Goal: Complete application form: Complete application form

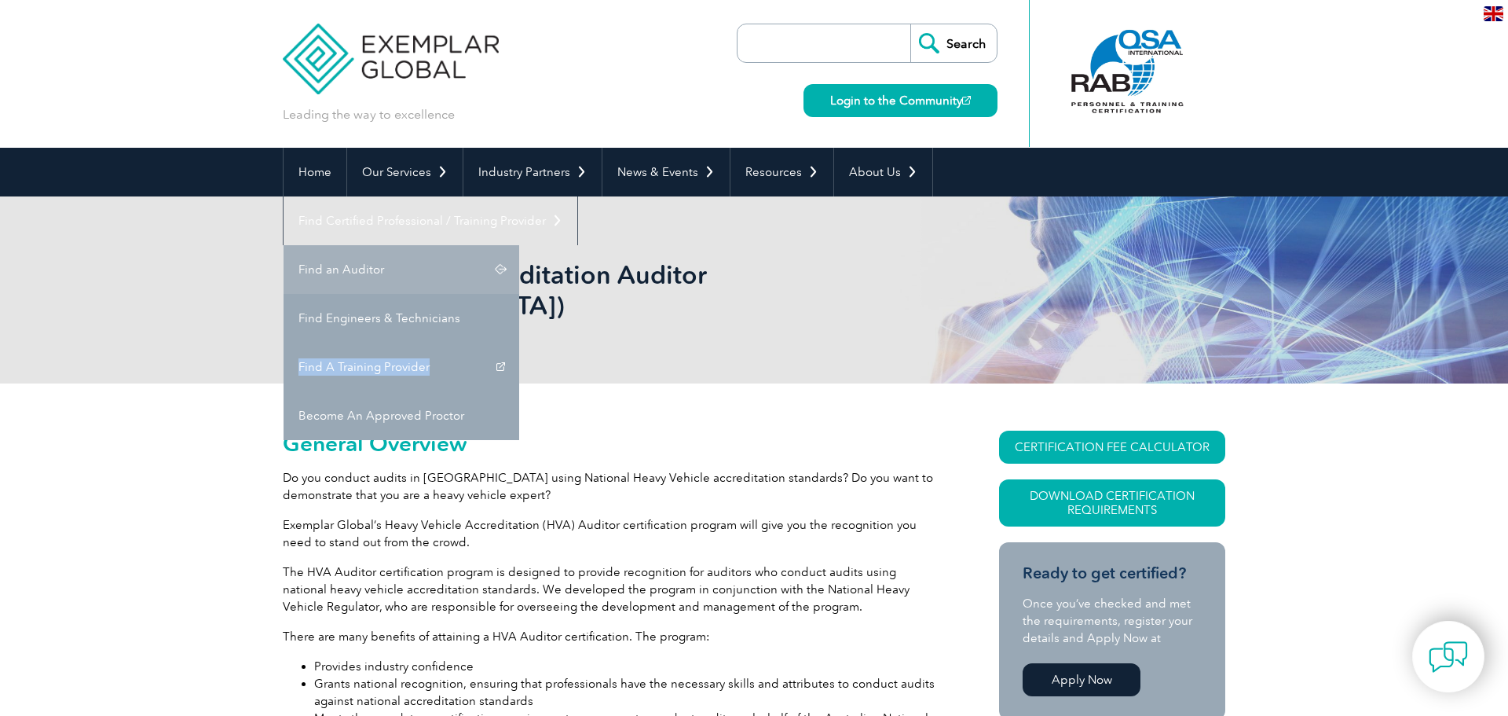
click at [519, 245] on link "Find an Auditor" at bounding box center [402, 269] width 236 height 49
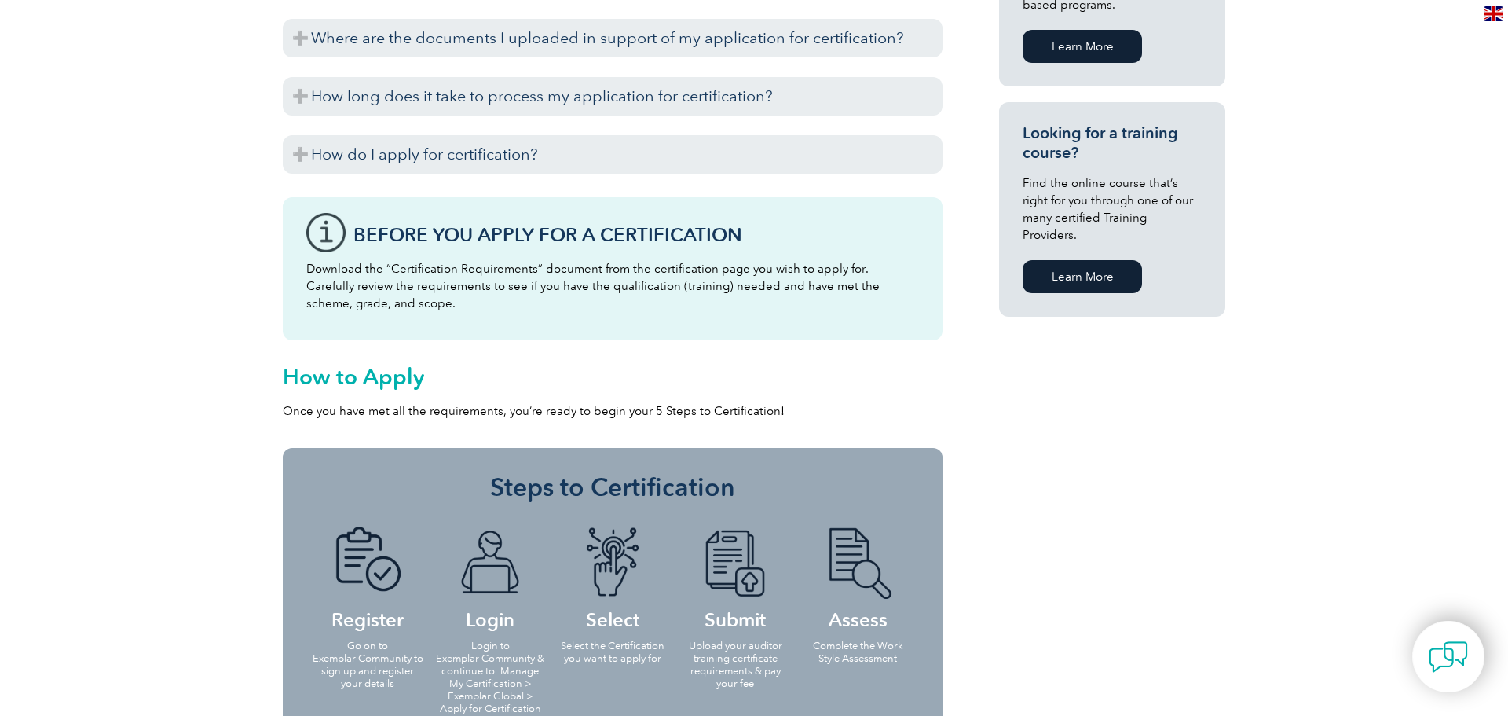
scroll to position [2027, 0]
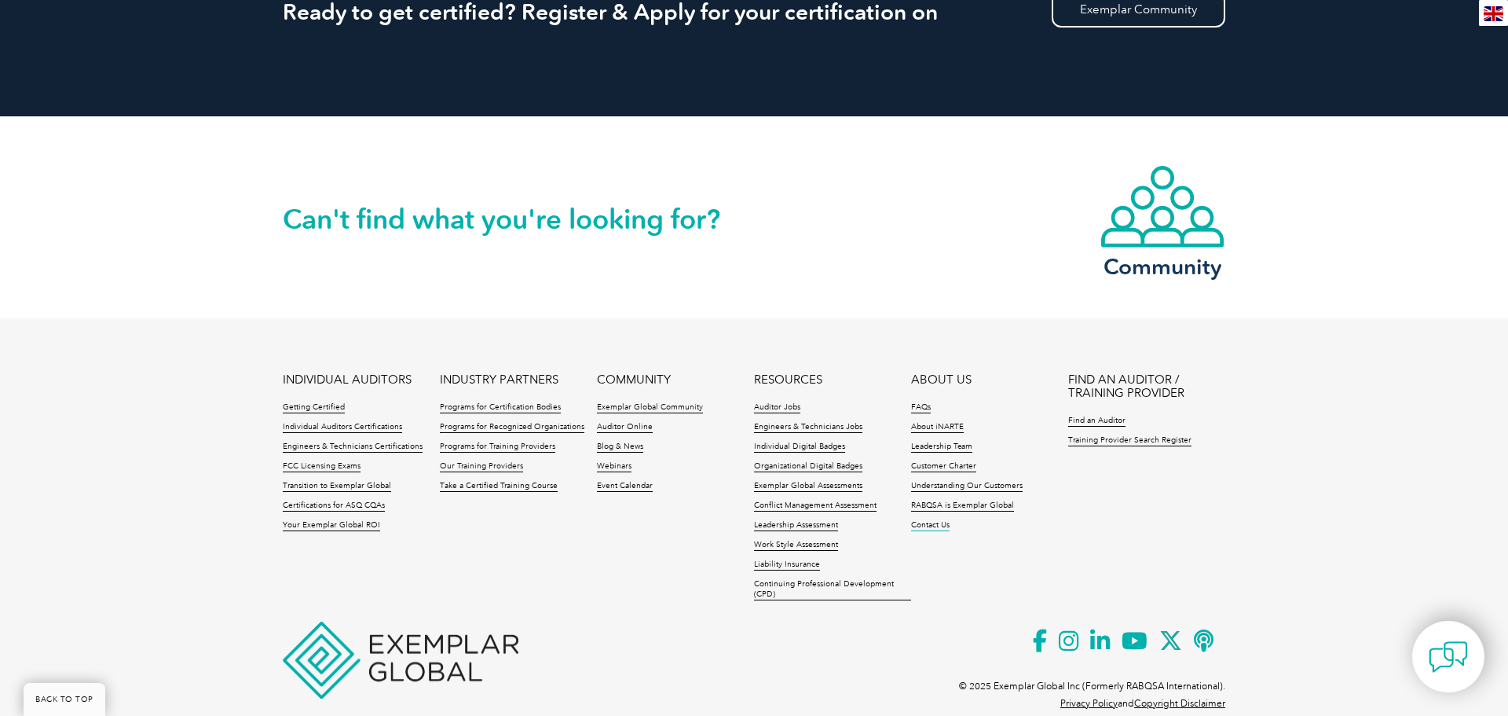
click at [934, 520] on link "Contact Us" at bounding box center [930, 525] width 38 height 11
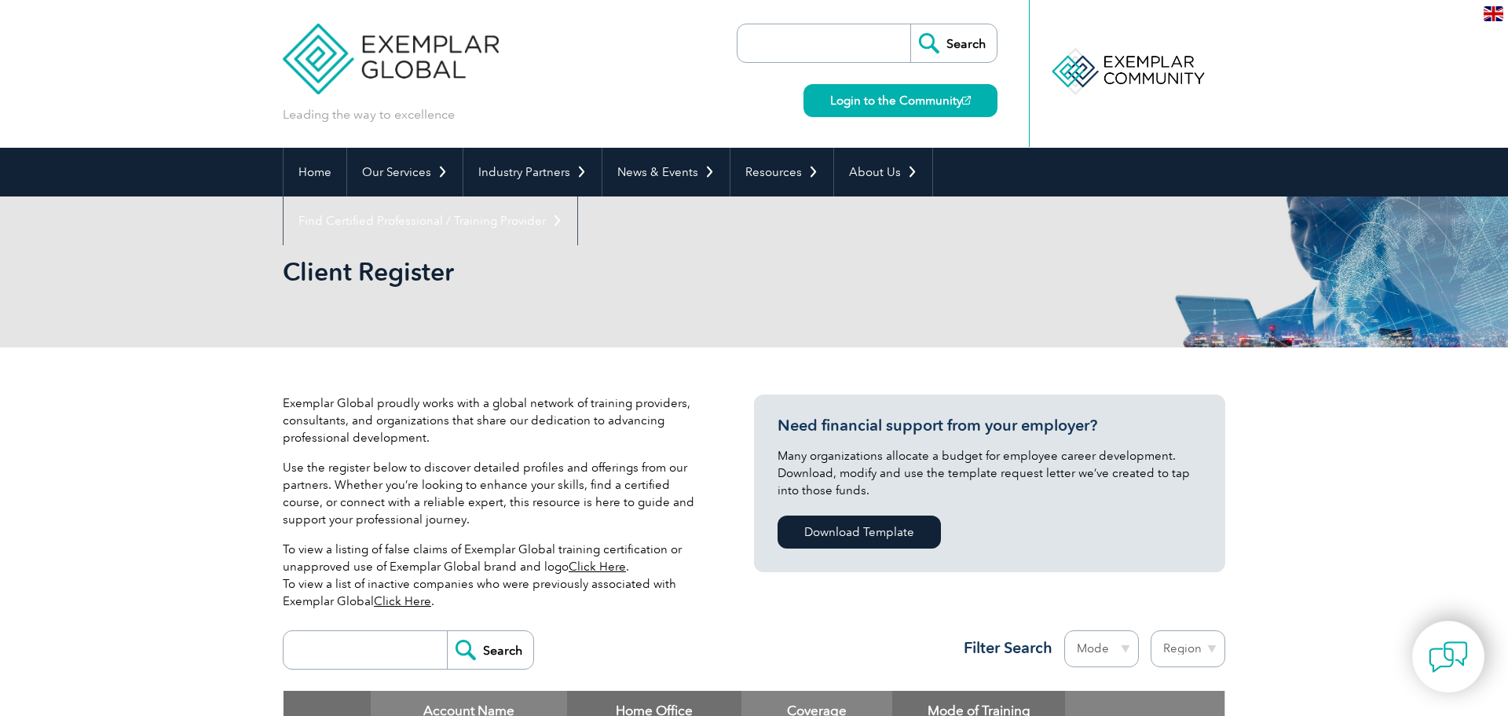
click at [807, 49] on input "search" at bounding box center [827, 43] width 165 height 38
type input "skill examiner"
click at [964, 46] on input "Search" at bounding box center [953, 43] width 86 height 38
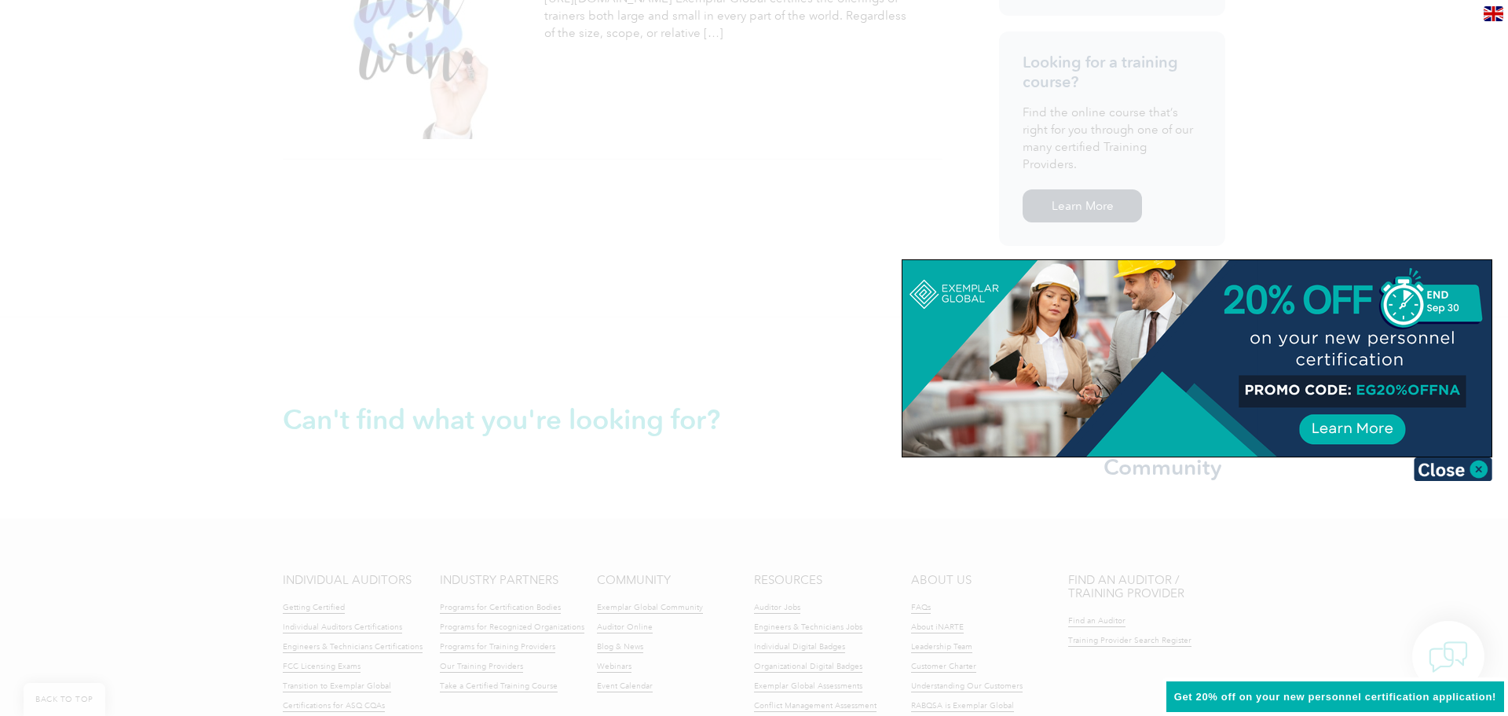
scroll to position [822, 0]
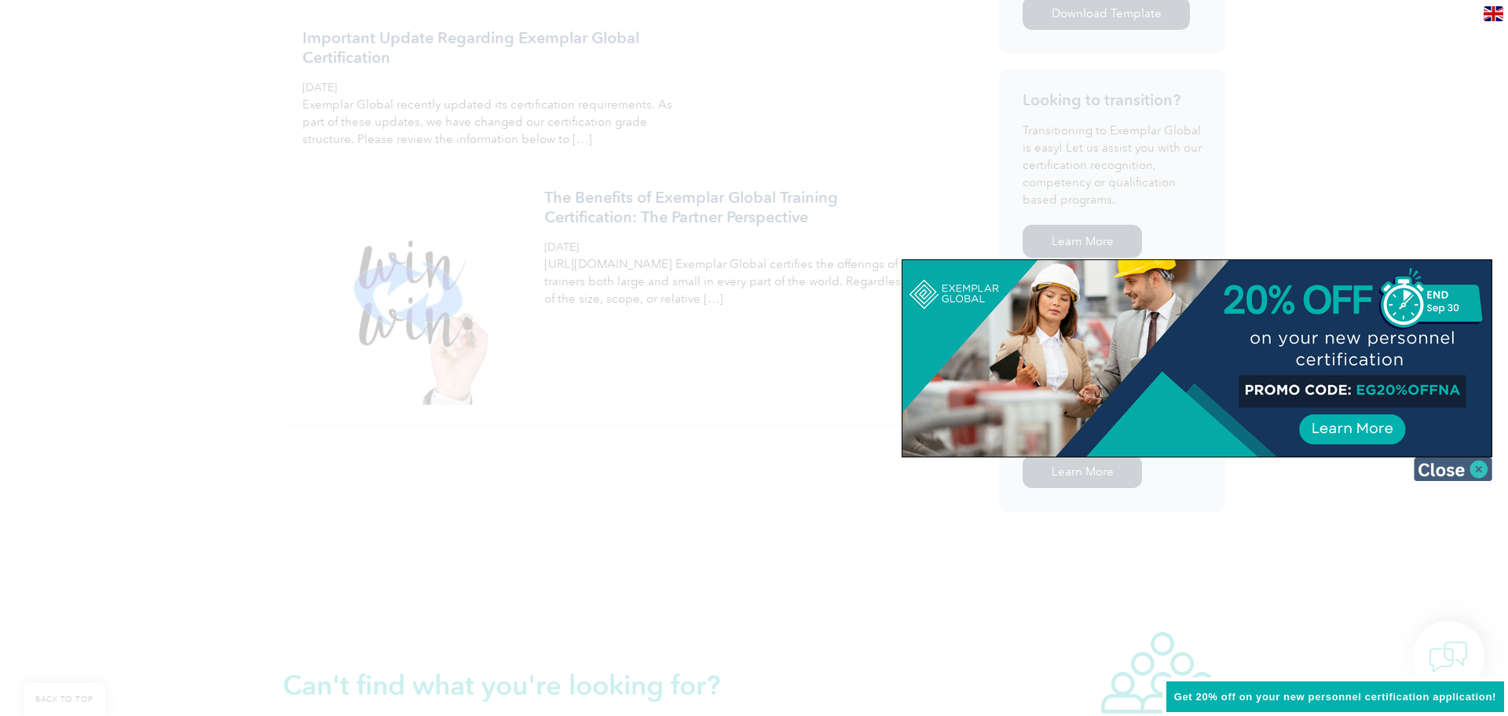
click at [1477, 467] on img at bounding box center [1453, 469] width 79 height 24
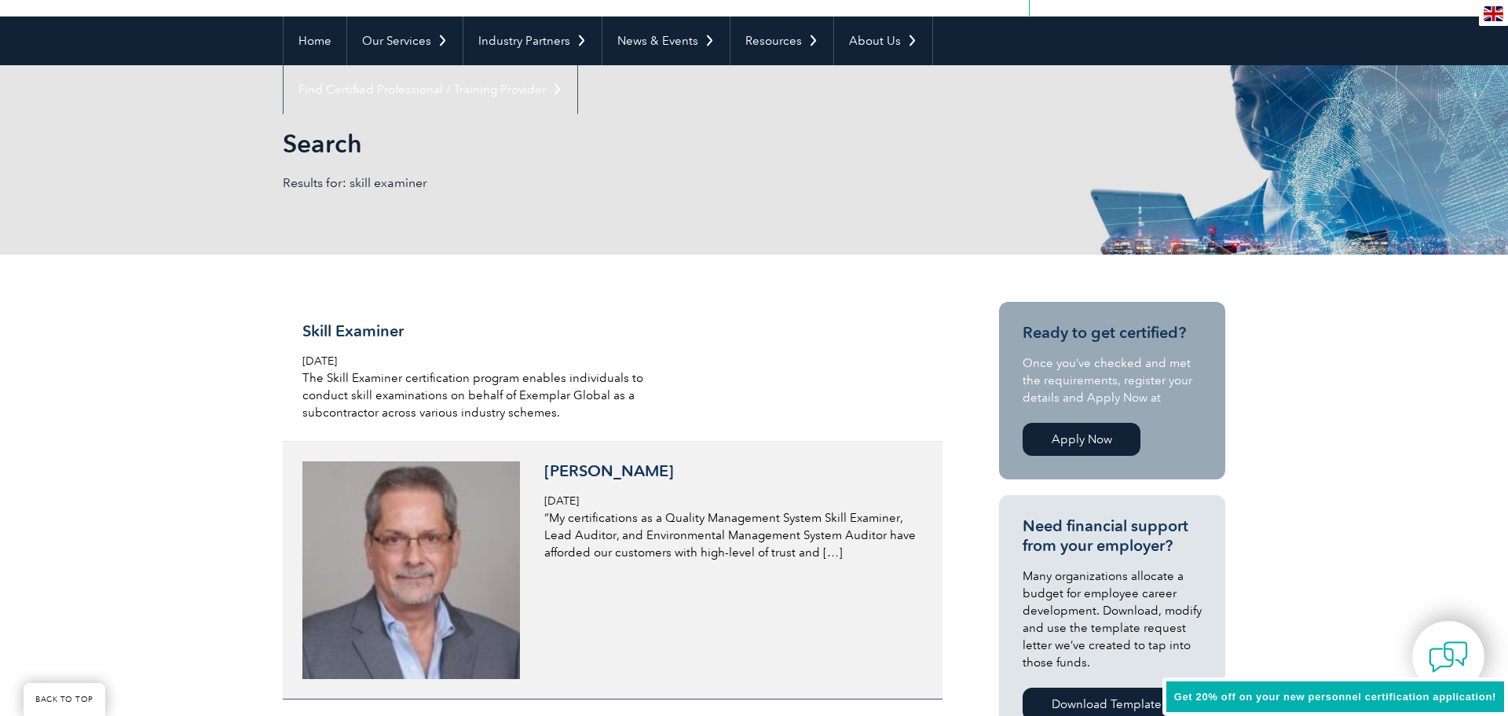
scroll to position [110, 0]
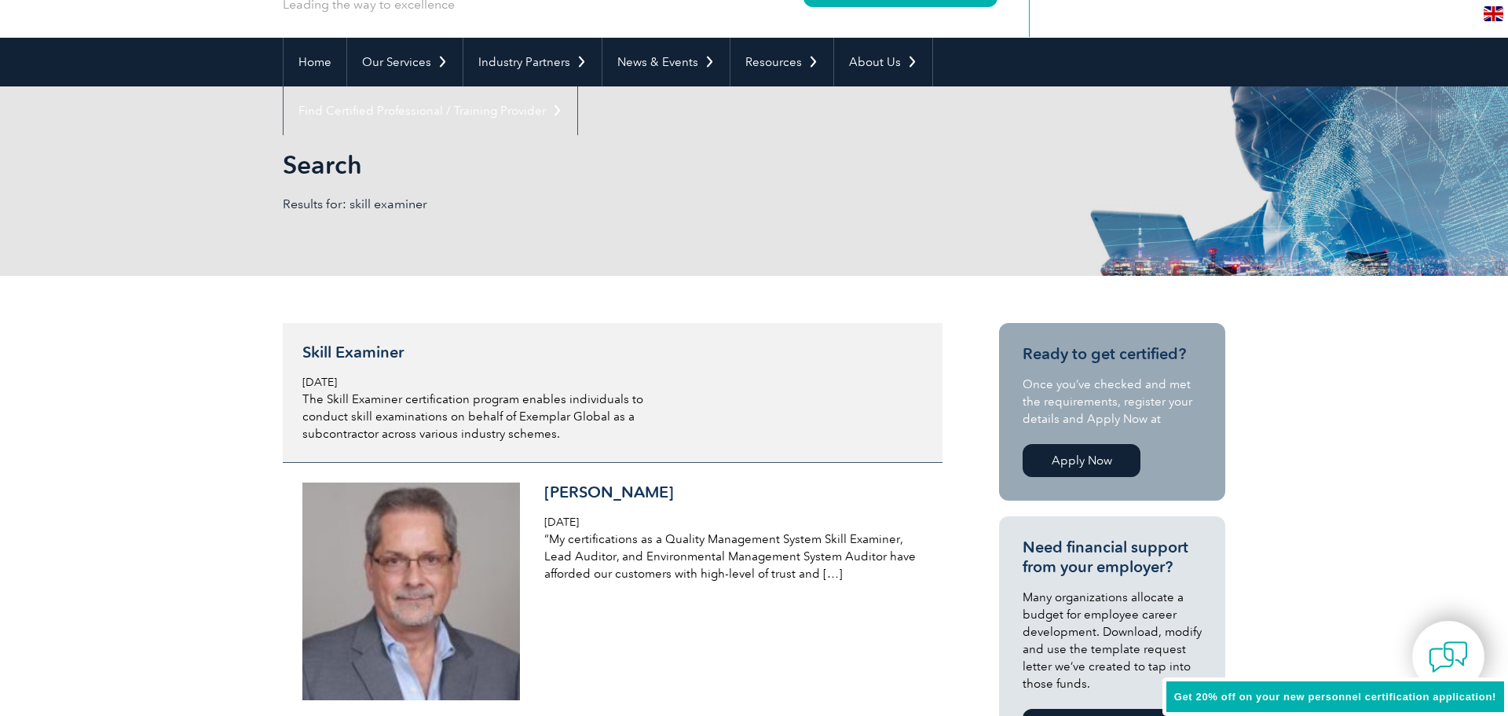
click at [378, 356] on h3 "Skill Examiner" at bounding box center [488, 352] width 372 height 20
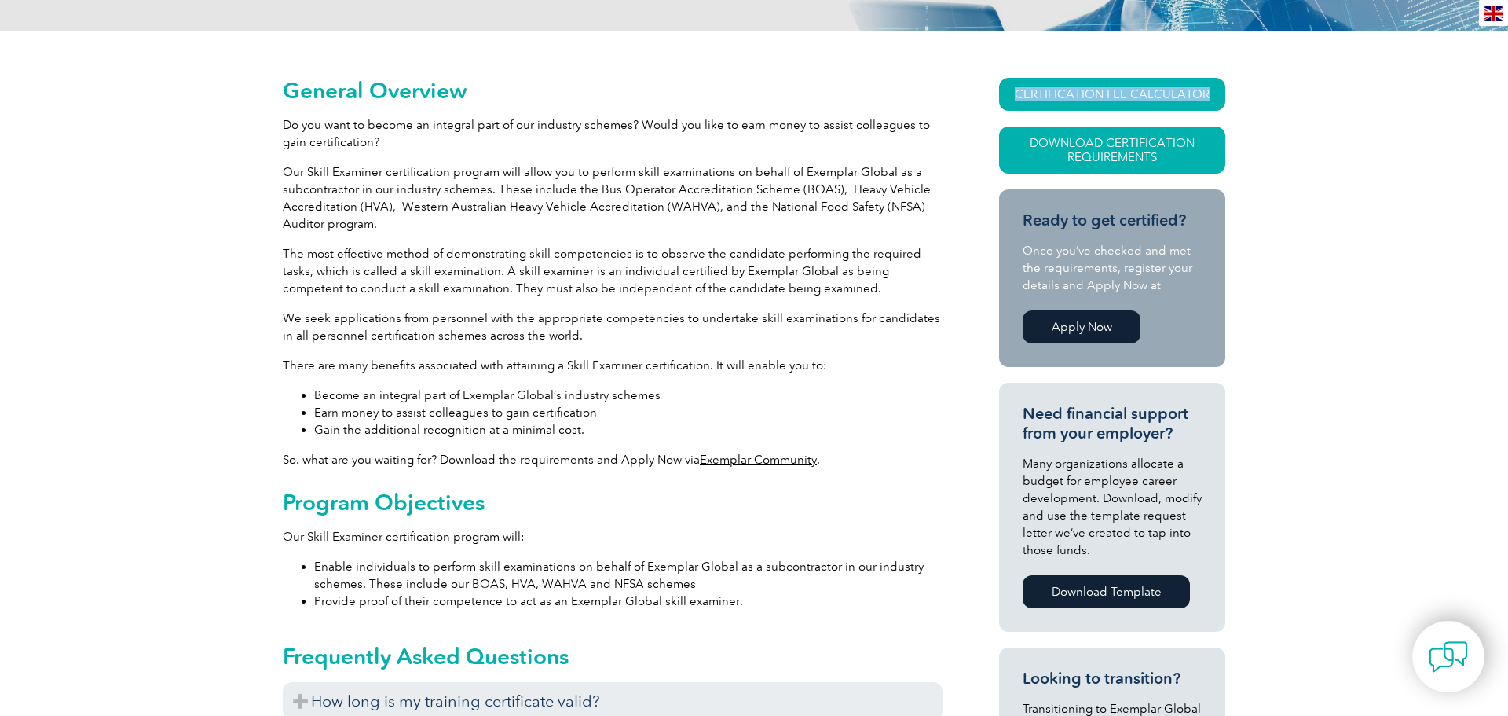
scroll to position [66, 0]
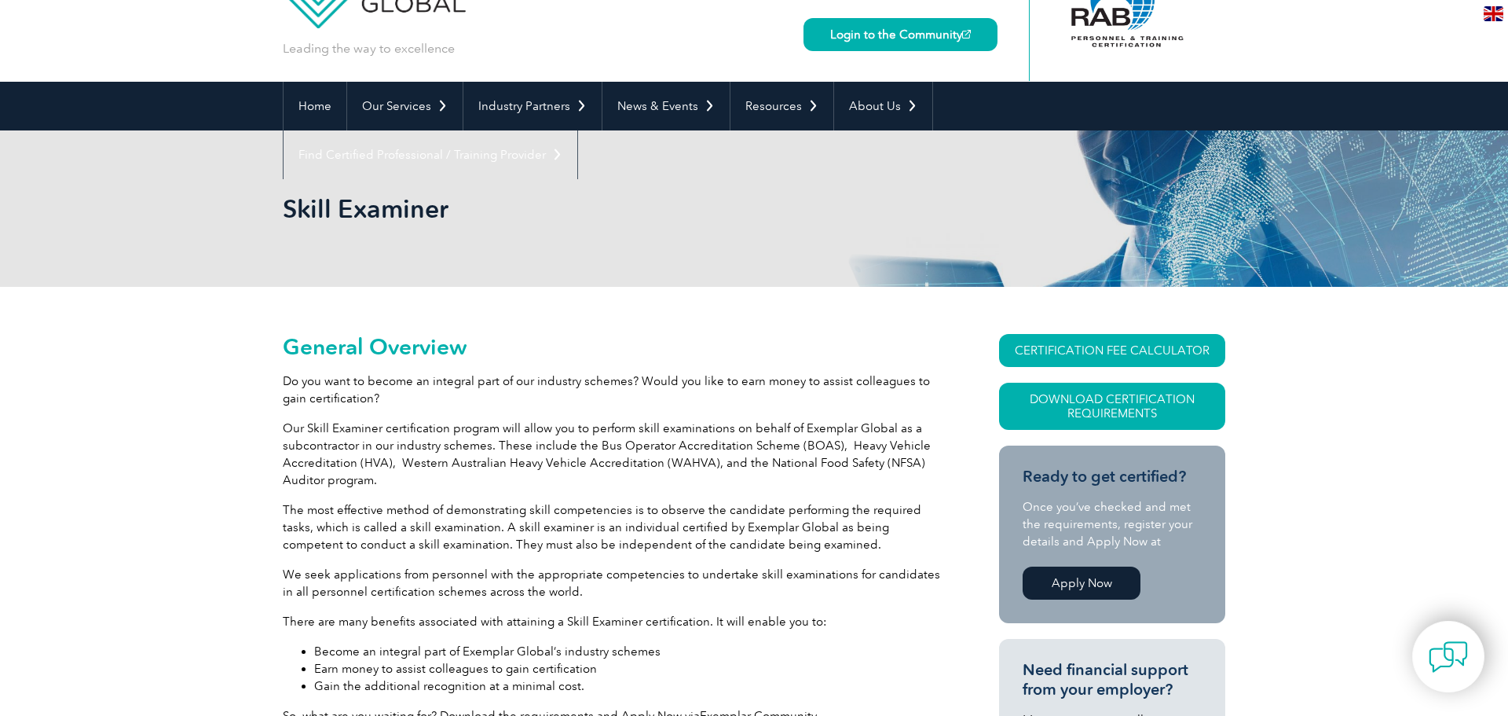
click at [811, 352] on h2 "General Overview" at bounding box center [613, 346] width 660 height 25
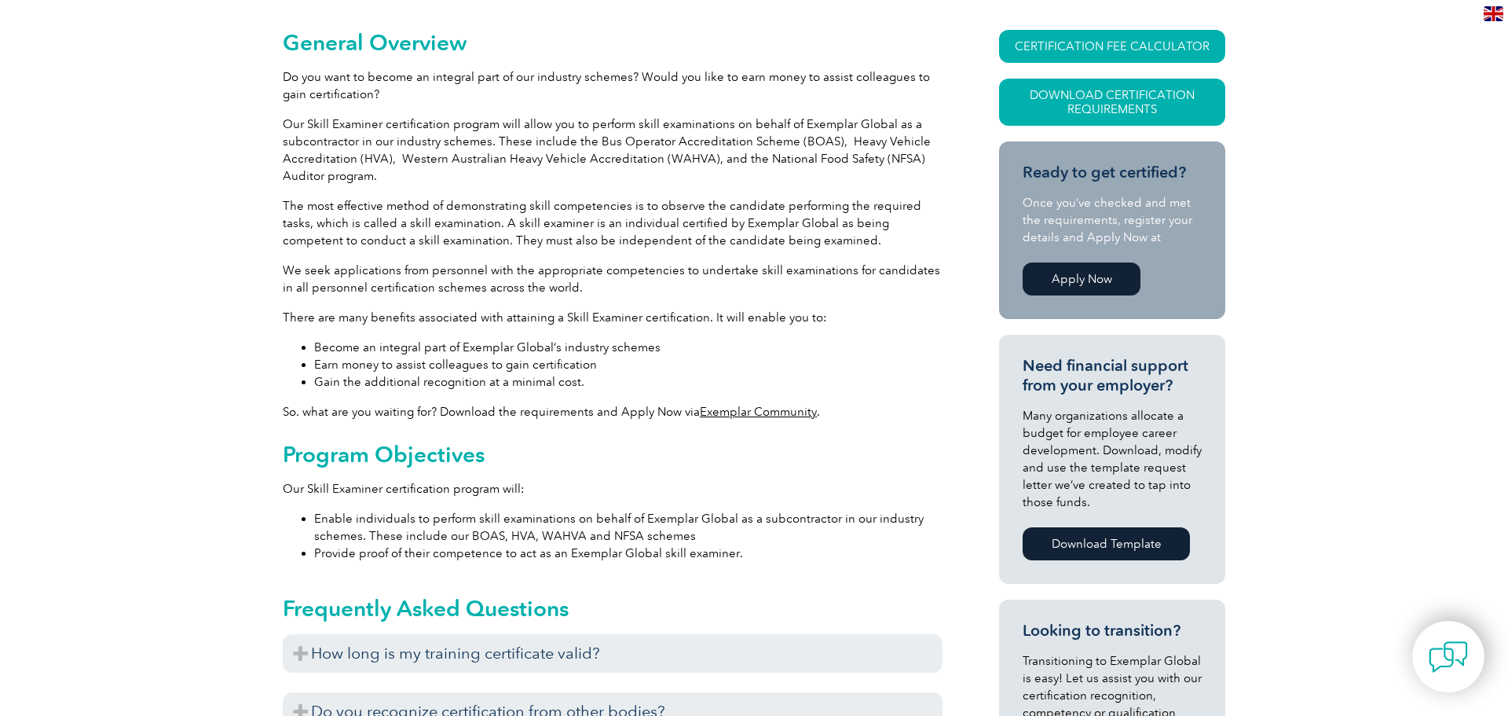
scroll to position [498, 0]
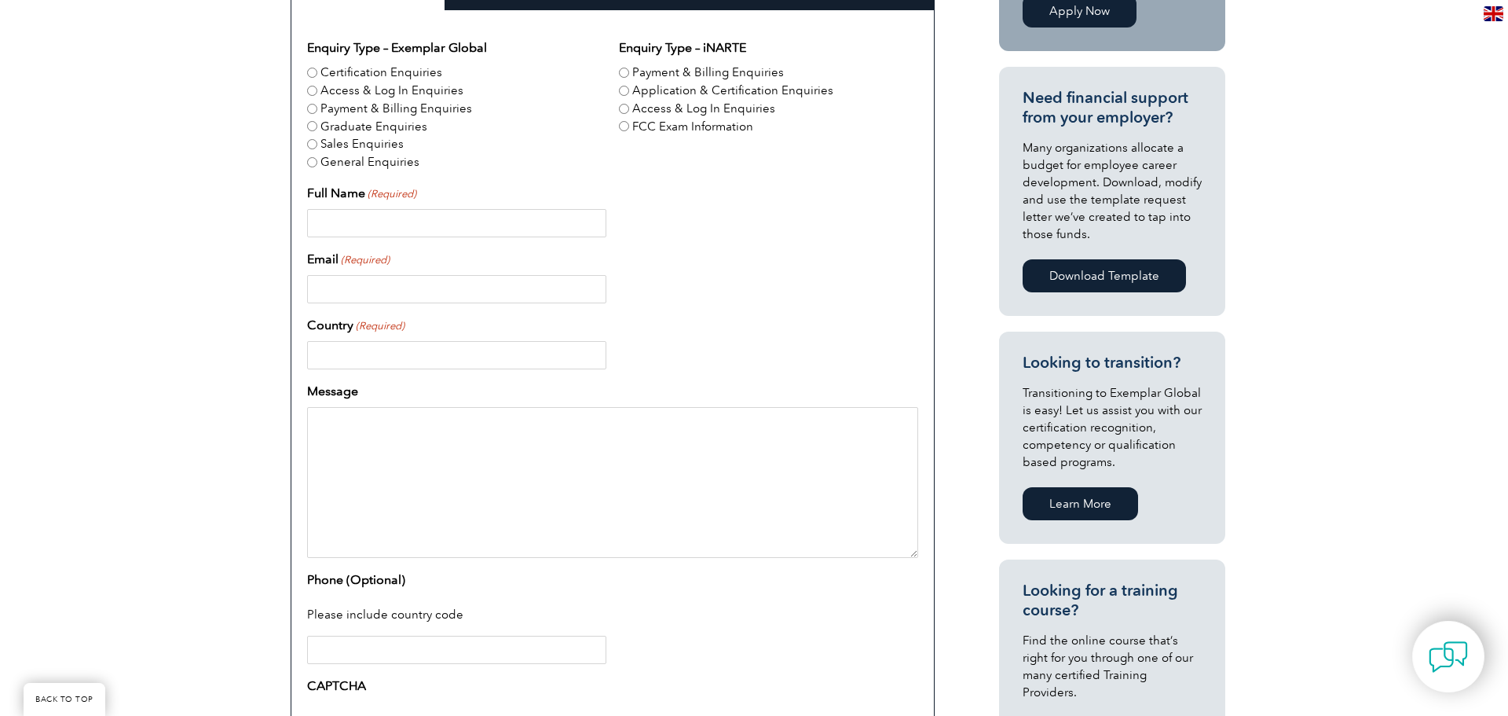
scroll to position [518, 0]
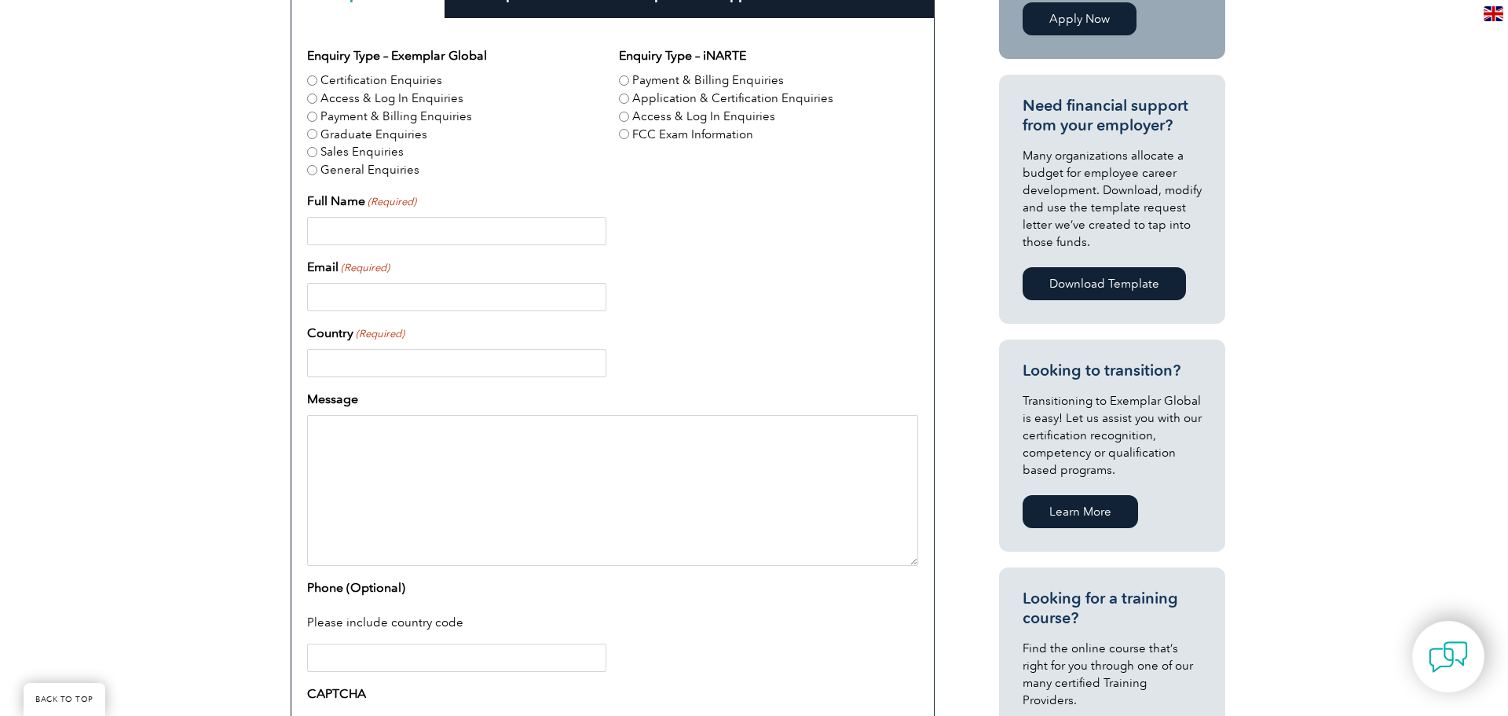
click at [313, 82] on input "Certification Enquiries" at bounding box center [312, 80] width 10 height 10
radio input "true"
click at [372, 226] on input "Full Name (Required)" at bounding box center [456, 231] width 299 height 28
type input "[PERSON_NAME] Affam"
type input "[EMAIL_ADDRESS][DOMAIN_NAME]"
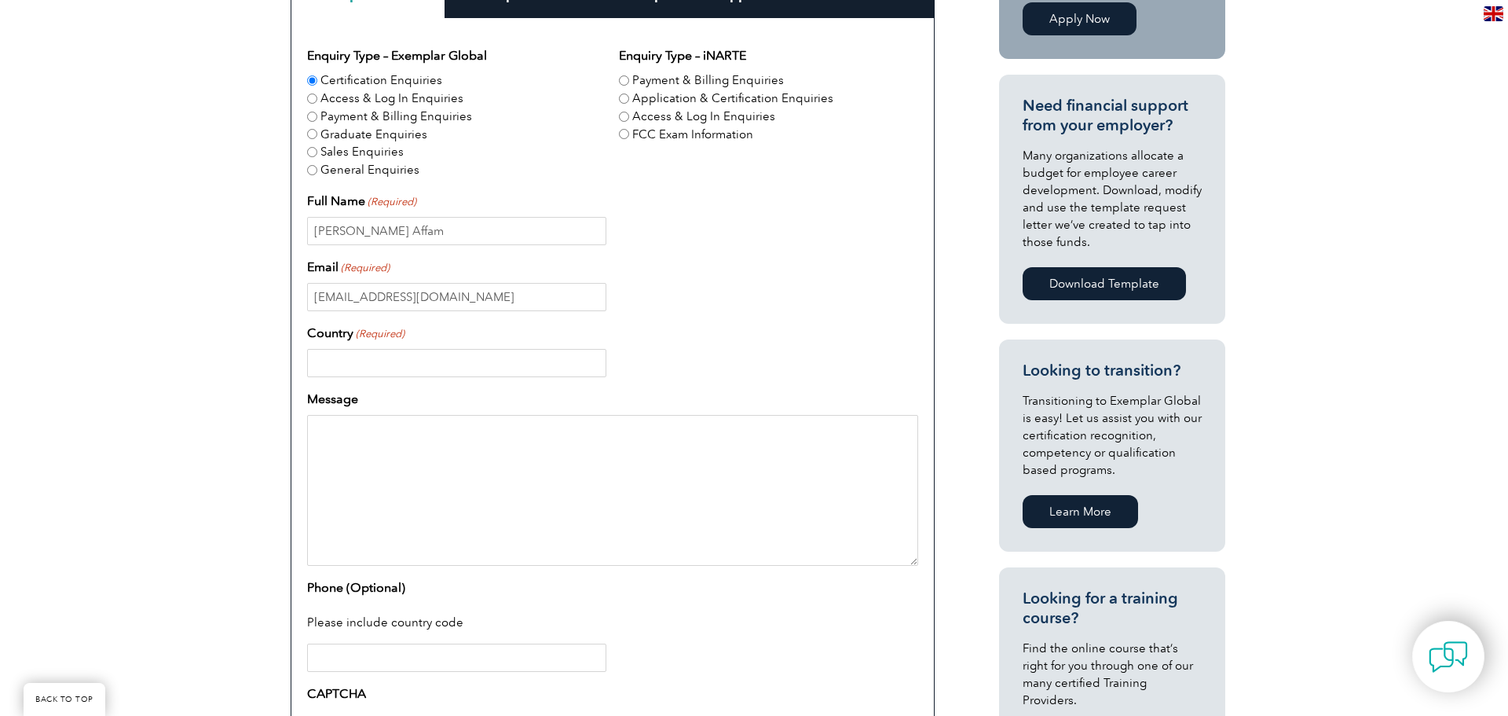
type input "[GEOGRAPHIC_DATA]"
click at [533, 456] on textarea "Message" at bounding box center [612, 490] width 611 height 151
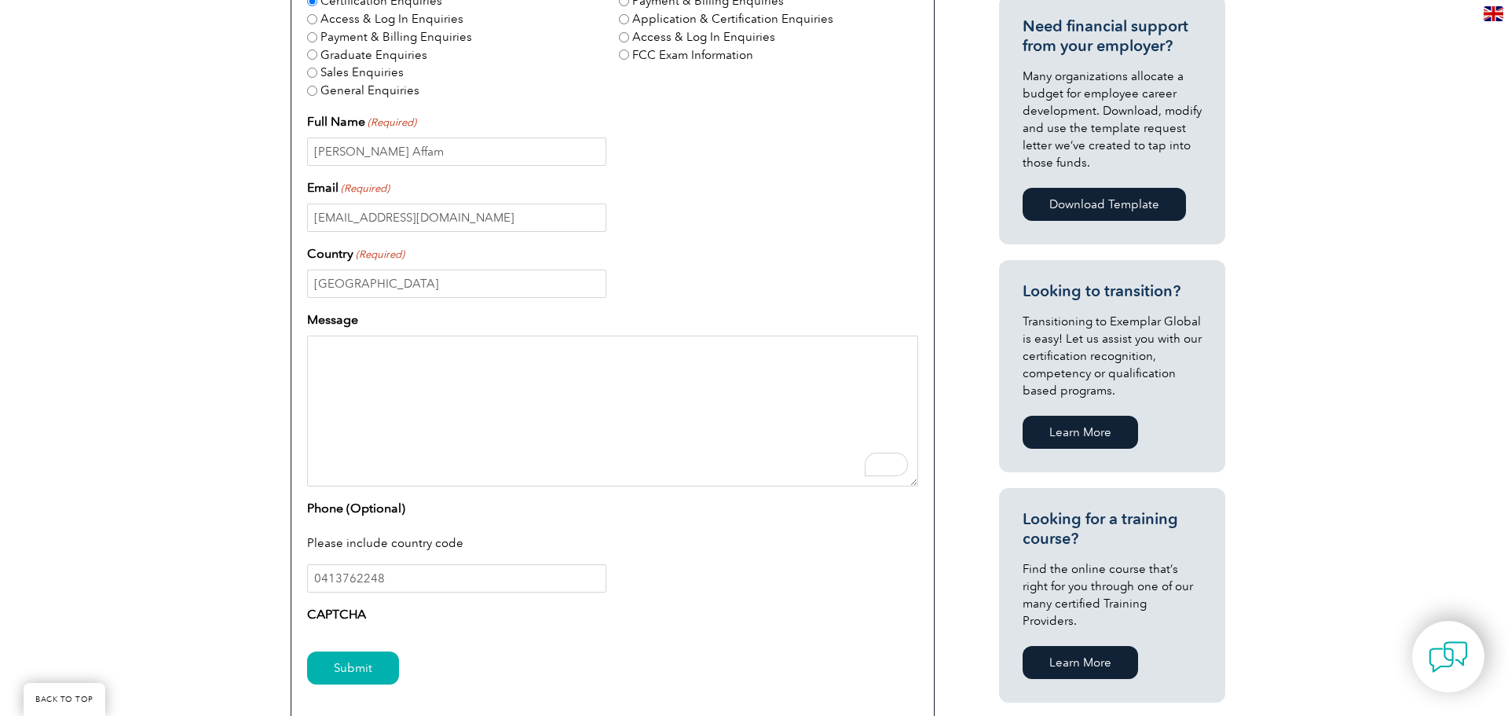
scroll to position [603, 0]
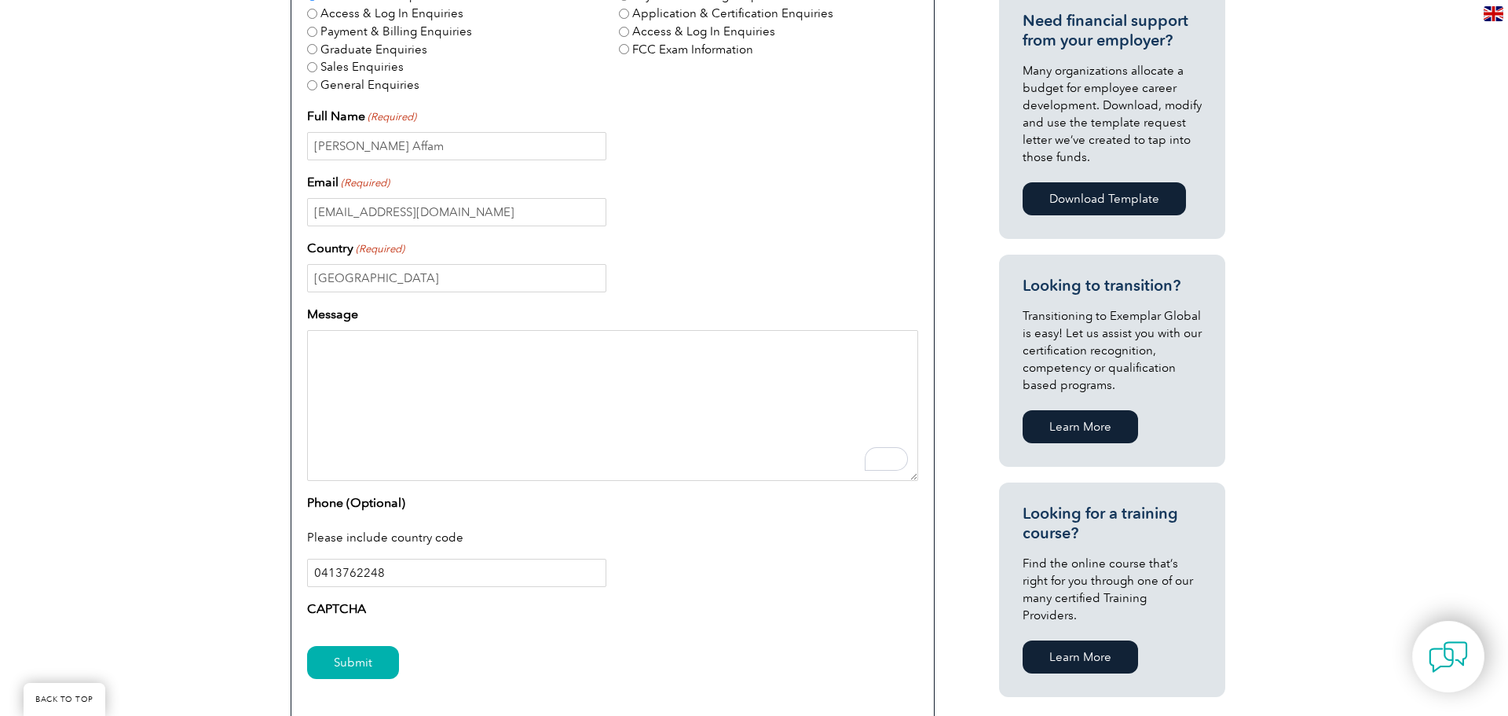
drag, startPoint x: 319, startPoint y: 572, endPoint x: 331, endPoint y: 568, distance: 12.4
click at [318, 571] on input "0413762248" at bounding box center [456, 572] width 299 height 28
type input "[PHONE_NUMBER]"
click at [390, 344] on textarea "Message" at bounding box center [612, 405] width 611 height 151
click at [840, 383] on textarea "Hi, Good day. I wish to enquire on how to get a skill examiner for heavy vehicl…" at bounding box center [612, 405] width 611 height 151
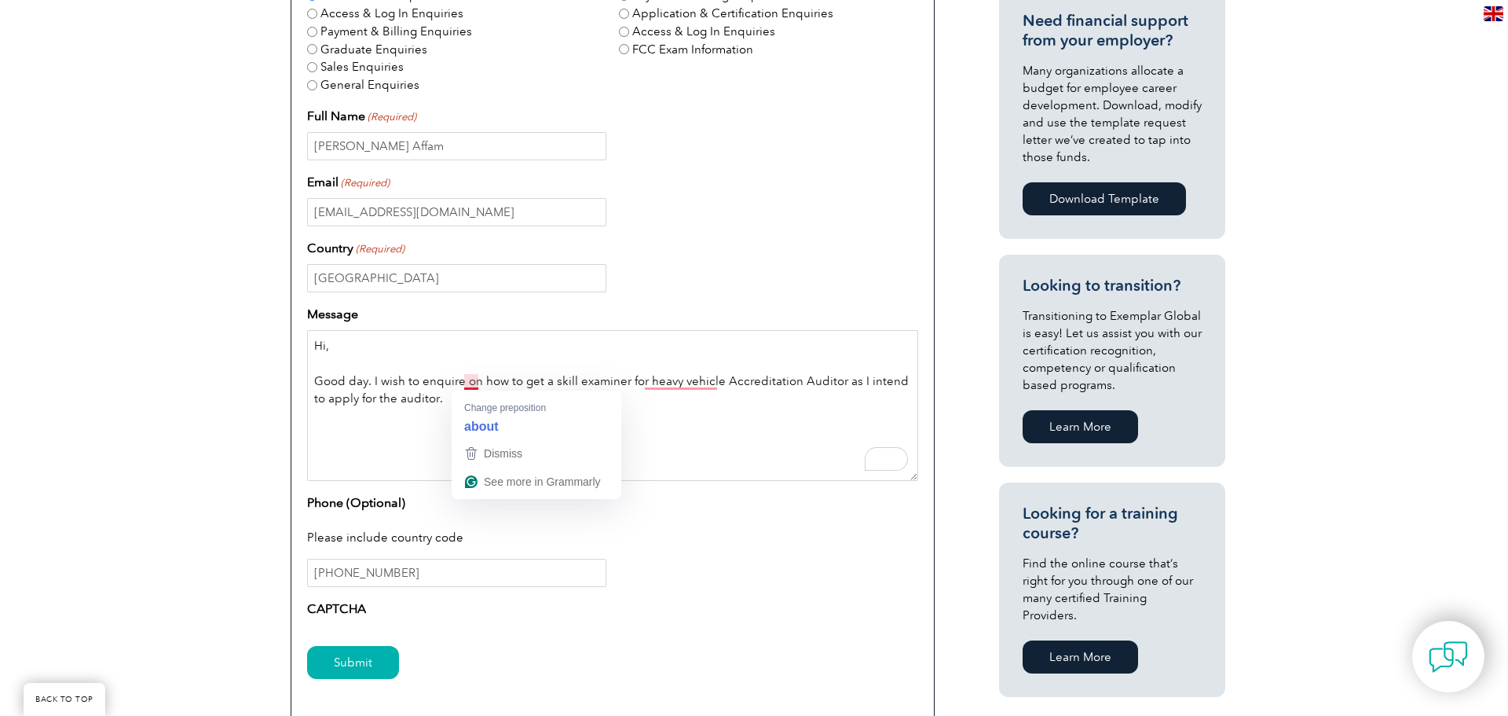
click at [475, 383] on textarea "Hi, Good day. I wish to enquire on how to get a skill examiner for heavy vehicl…" at bounding box center [612, 405] width 611 height 151
click at [449, 403] on textarea "Hi, Good day. I wish to enquire about how to get a skill examiner for heavy veh…" at bounding box center [612, 405] width 611 height 151
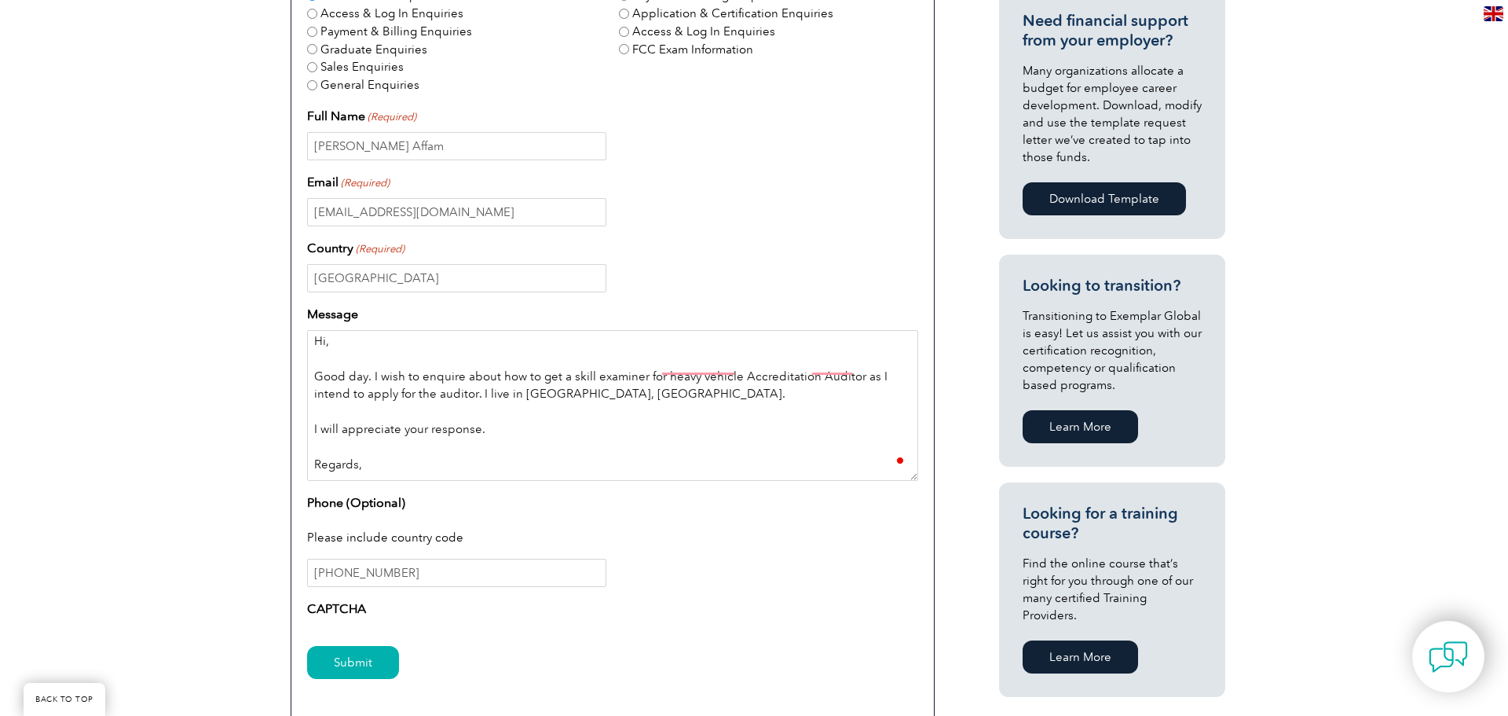
scroll to position [32, 0]
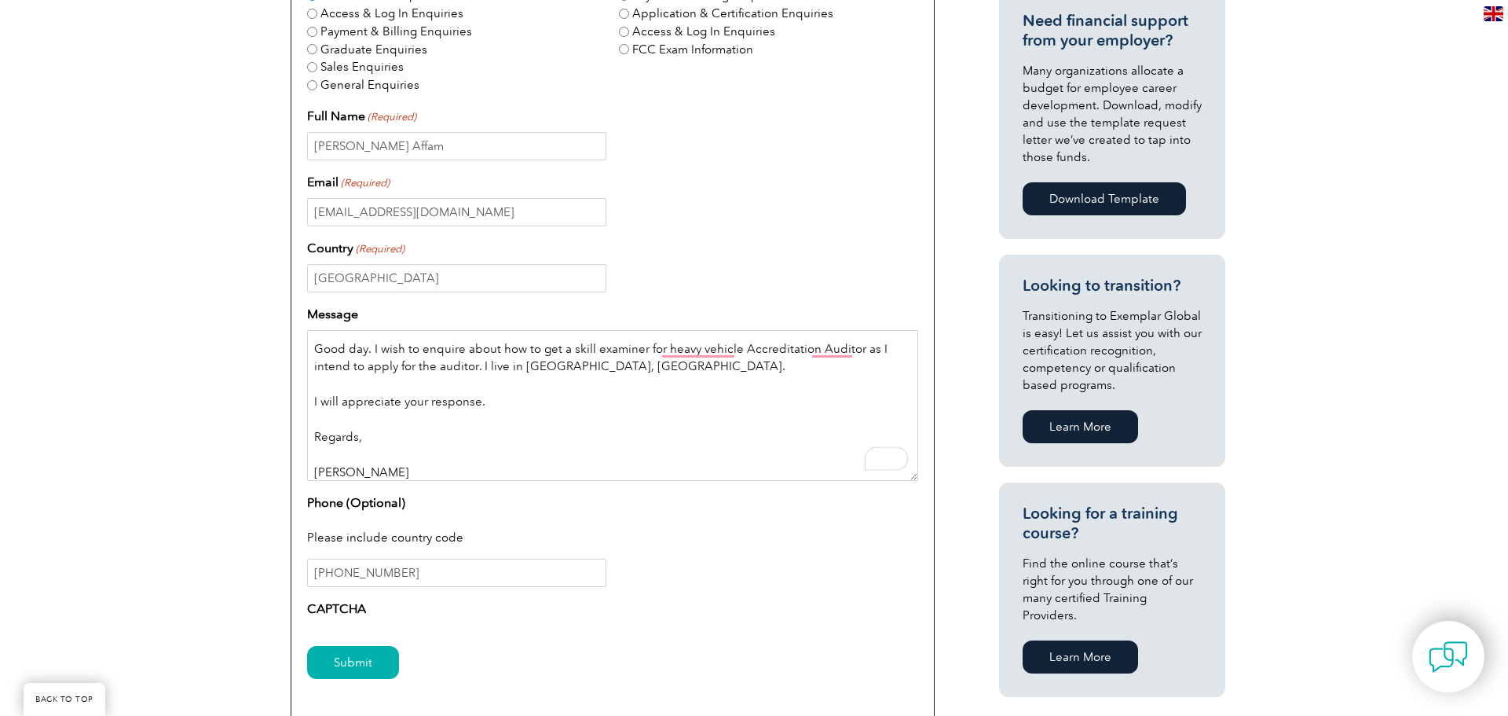
type textarea "Hi, Good day. I wish to enquire about how to get a skill examiner for heavy veh…"
drag, startPoint x: 896, startPoint y: 520, endPoint x: 881, endPoint y: 518, distance: 15.8
click at [895, 518] on div "Please include country code" at bounding box center [612, 538] width 611 height 41
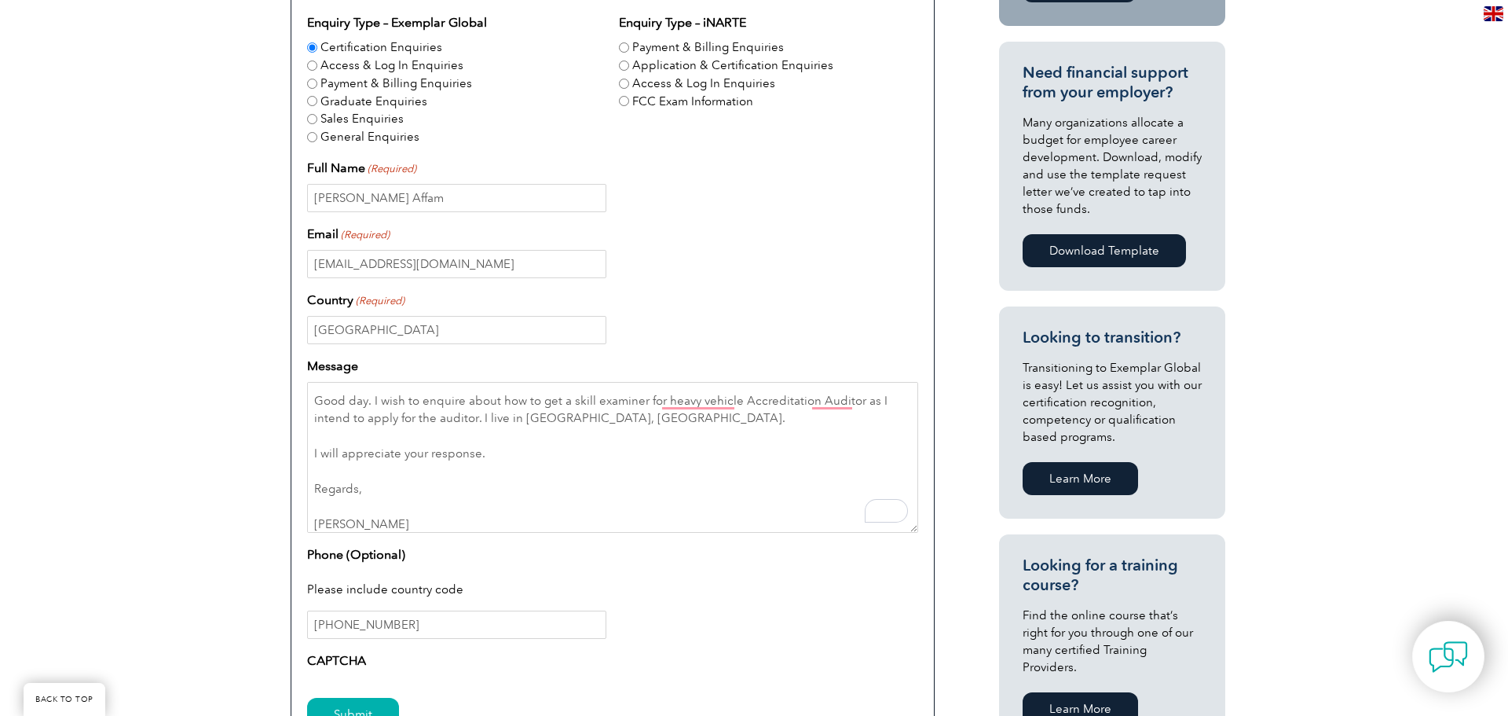
scroll to position [520, 0]
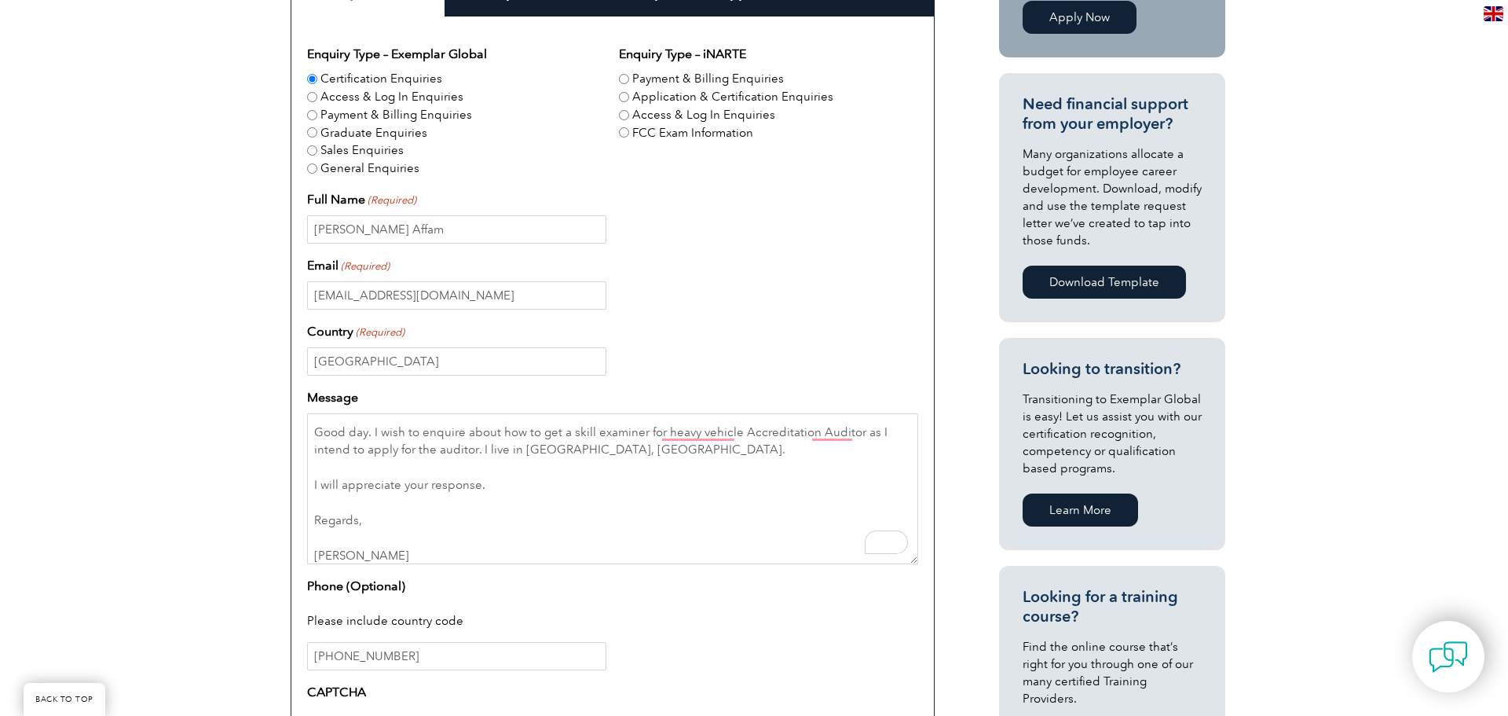
click at [622, 97] on input "Application & Certification Enquiries" at bounding box center [624, 97] width 10 height 10
radio input "true"
click at [625, 77] on input "Payment & Billing Enquiries" at bounding box center [624, 79] width 10 height 10
radio input "true"
drag, startPoint x: 738, startPoint y: 140, endPoint x: 745, endPoint y: 145, distance: 9.2
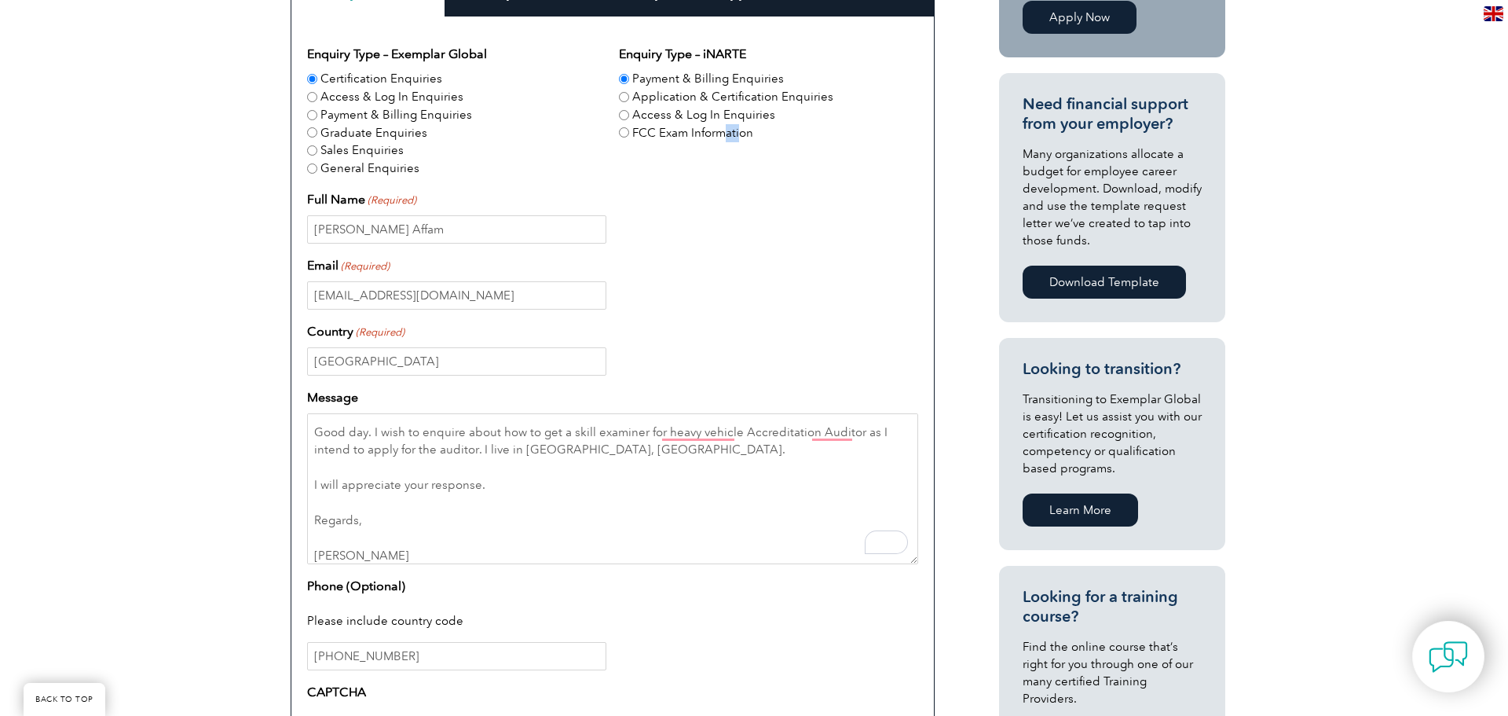
click at [741, 143] on fieldset "Enquiry Type – iNARTE Payment & Billing Enquiries Application & Certification E…" at bounding box center [768, 111] width 299 height 133
drag, startPoint x: 754, startPoint y: 195, endPoint x: 672, endPoint y: 140, distance: 99.1
click at [752, 195] on div "Full Name (Required) [PERSON_NAME] Affam" at bounding box center [612, 216] width 611 height 53
click at [530, 94] on div "Access & Log In Enquiries" at bounding box center [456, 97] width 299 height 18
click at [312, 95] on input "Access & Log In Enquiries" at bounding box center [312, 97] width 10 height 10
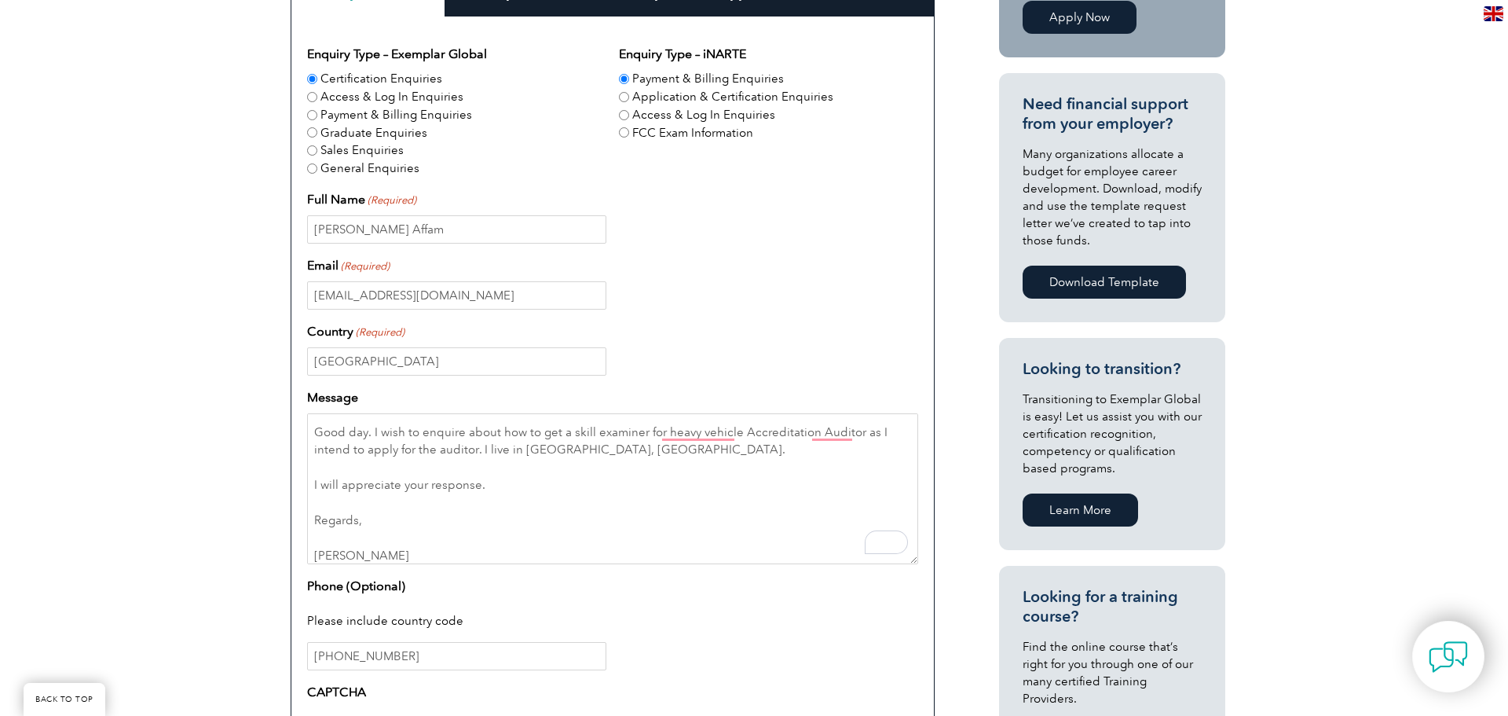
radio input "true"
click at [314, 76] on input "Certification Enquiries" at bounding box center [312, 79] width 10 height 10
radio input "true"
click at [665, 432] on textarea "Hi, Good day. I wish to enquire about how to get a skill examiner for heavy veh…" at bounding box center [612, 488] width 611 height 151
click at [664, 434] on textarea "Hi, Good day. I wish to enquire about how to get a skill examiner for Heavy Veh…" at bounding box center [612, 488] width 611 height 151
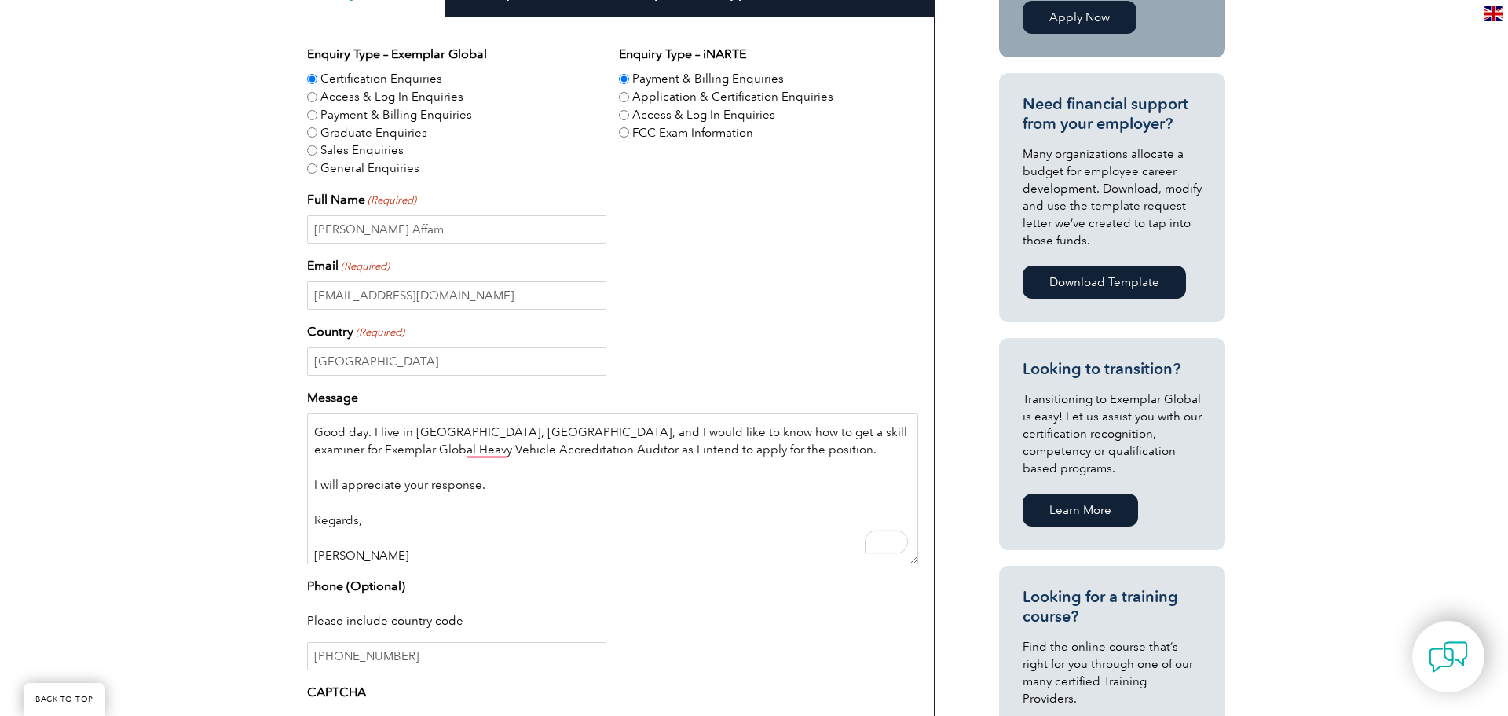
drag, startPoint x: 804, startPoint y: 512, endPoint x: 752, endPoint y: 516, distance: 52.8
click at [783, 513] on textarea "Hi, Good day. I live in [GEOGRAPHIC_DATA], [GEOGRAPHIC_DATA], and I would like …" at bounding box center [612, 488] width 611 height 151
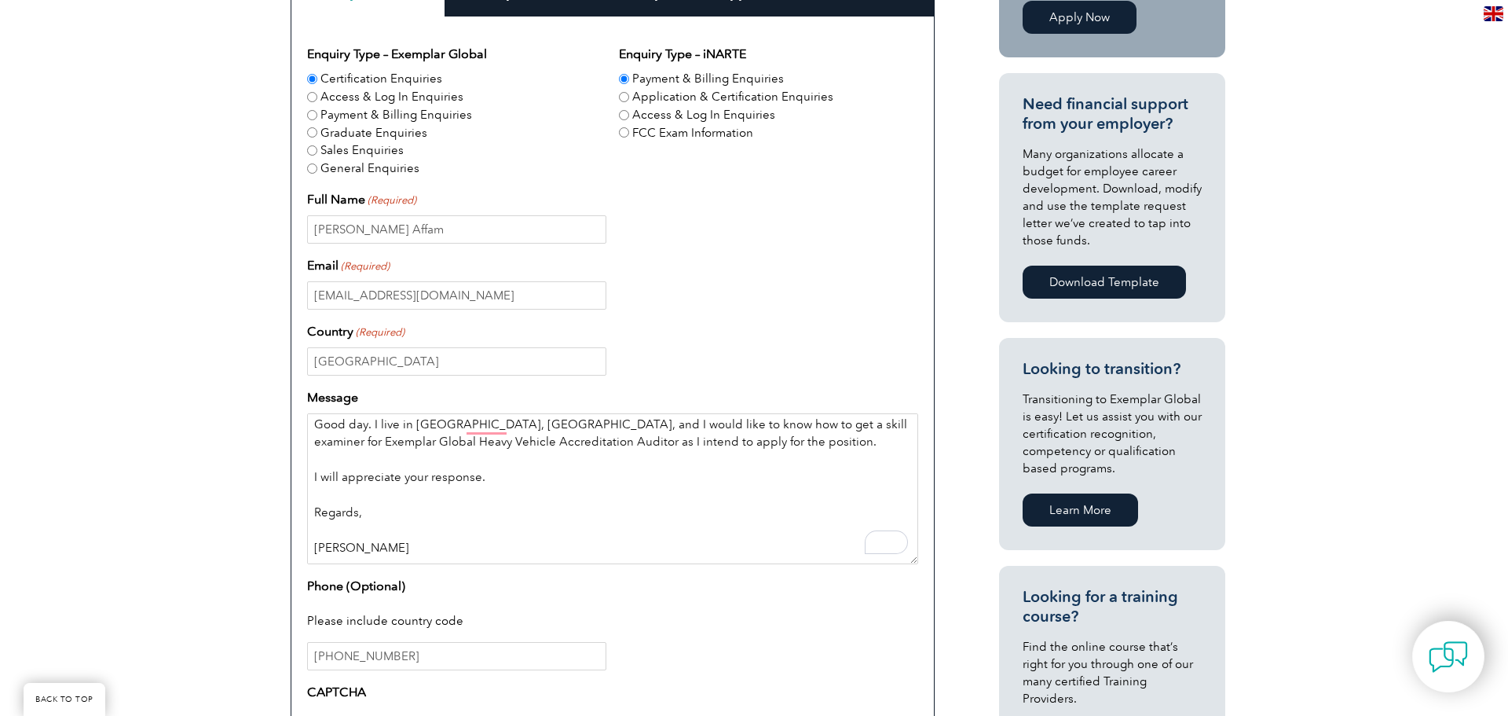
scroll to position [57, 0]
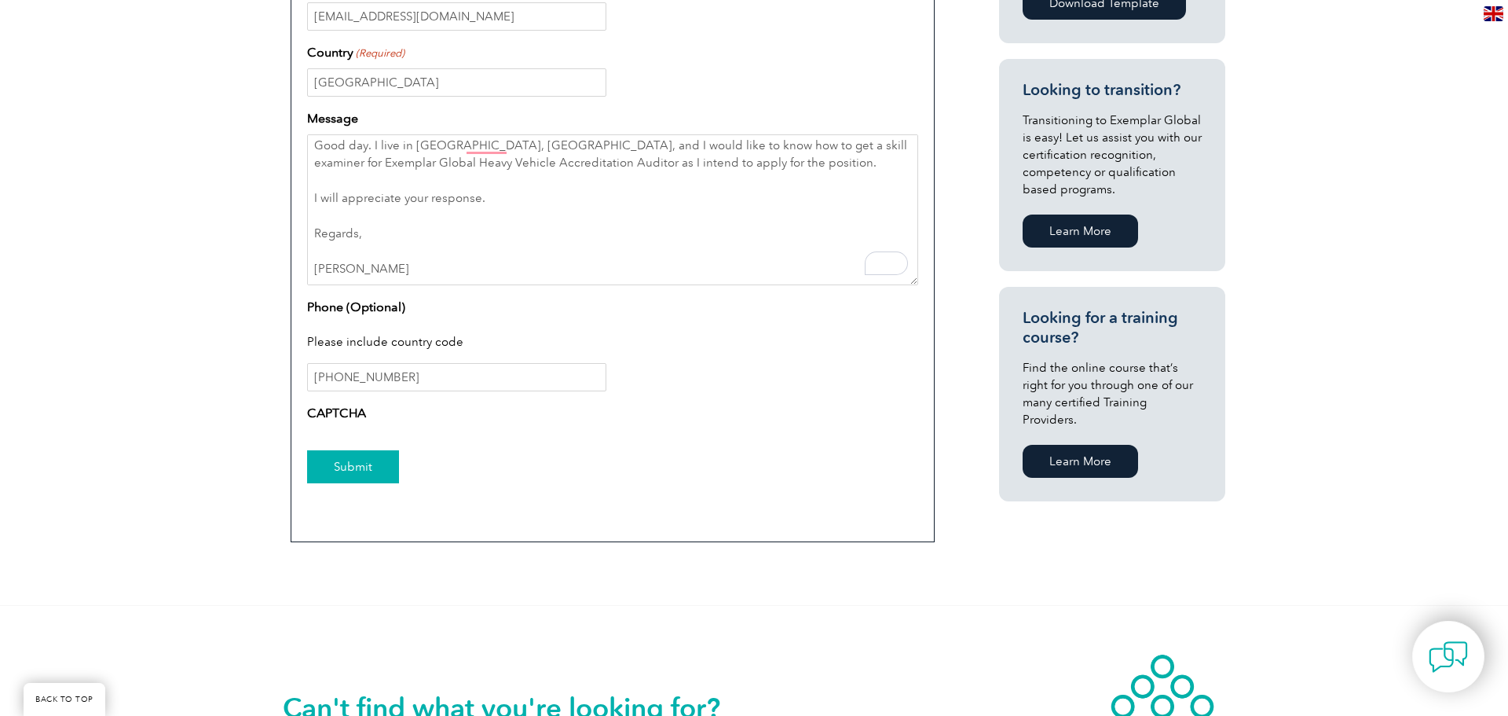
click at [360, 470] on input "Submit" at bounding box center [353, 466] width 92 height 33
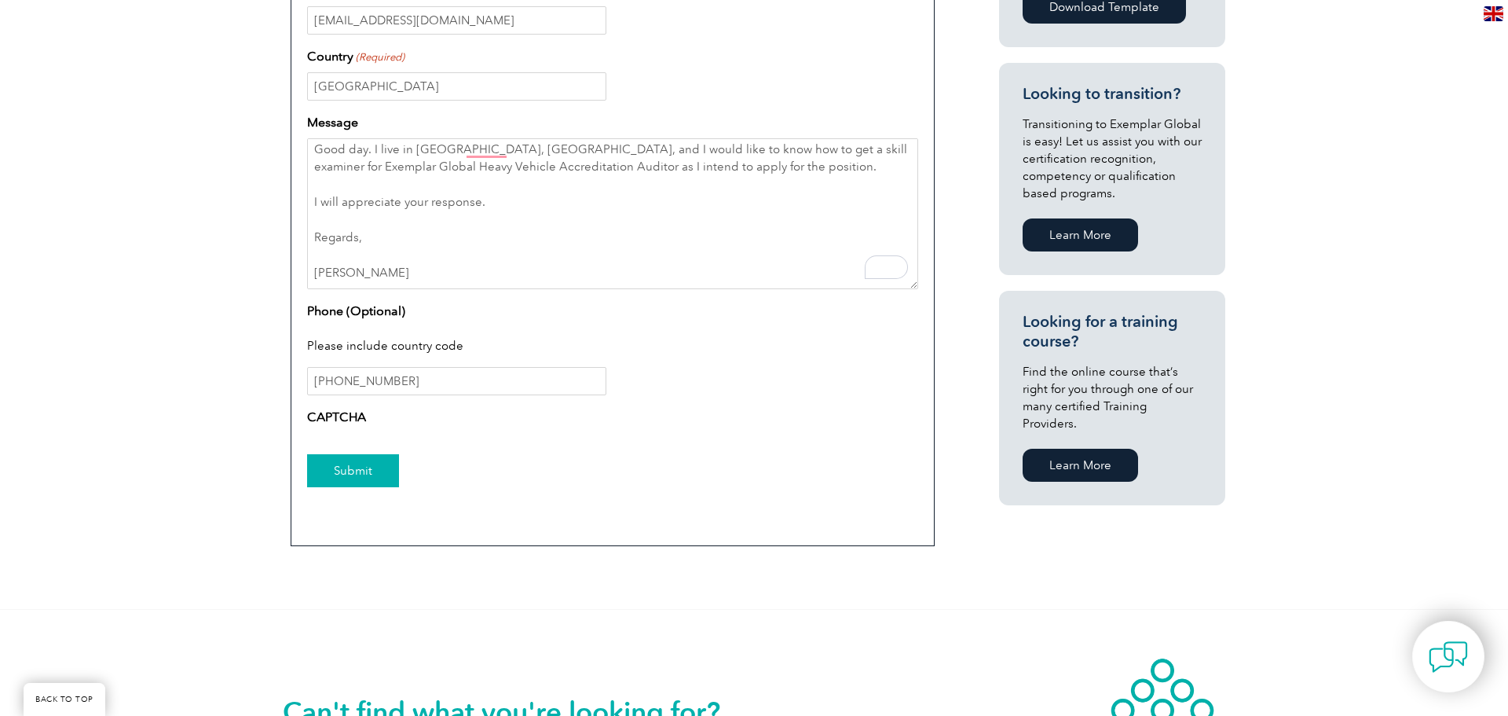
click at [344, 470] on input "Submit" at bounding box center [353, 470] width 92 height 33
click at [487, 152] on textarea "Hi, Good day. I live in [GEOGRAPHIC_DATA], [GEOGRAPHIC_DATA], and I would like …" at bounding box center [612, 213] width 611 height 151
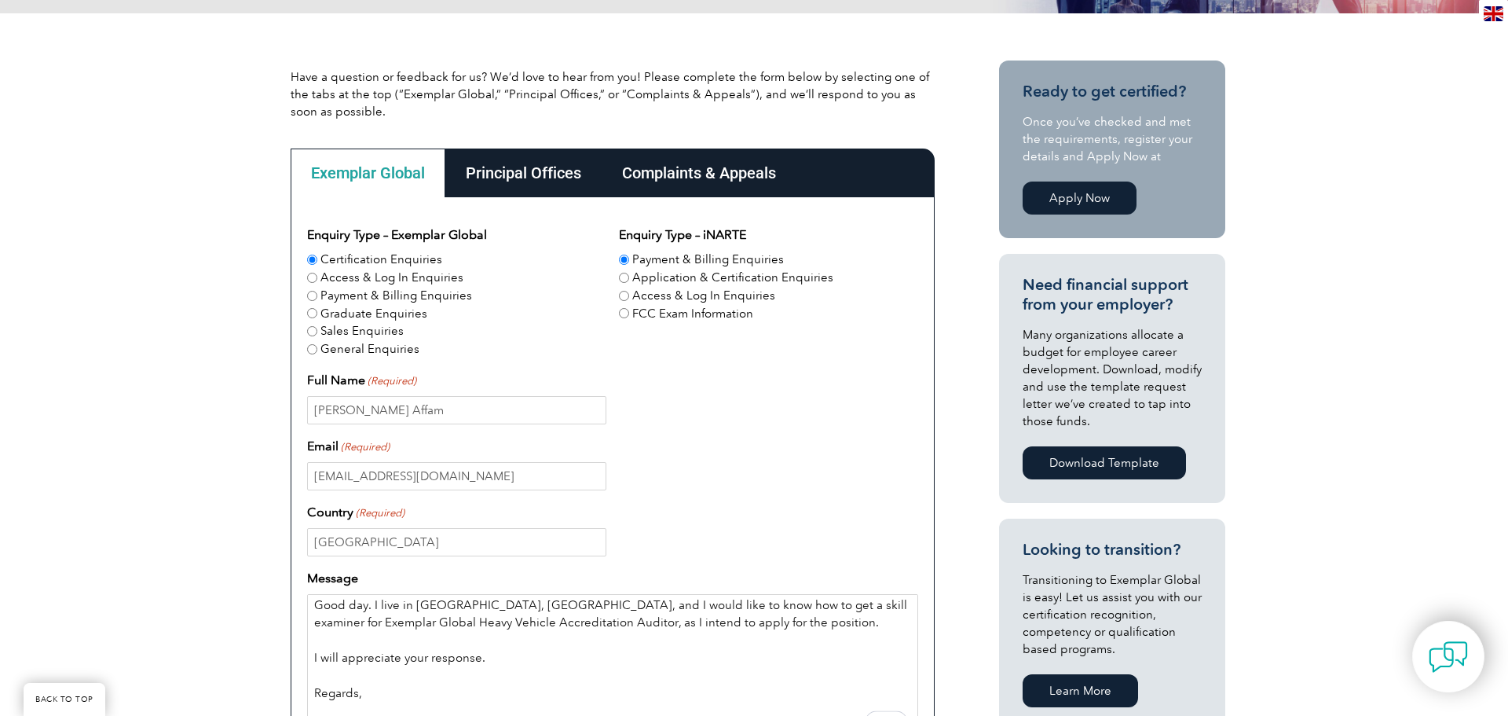
type textarea "Hi, Good day. I live in [GEOGRAPHIC_DATA], [GEOGRAPHIC_DATA], and I would like …"
click at [785, 412] on div "[PERSON_NAME] Affam" at bounding box center [612, 410] width 611 height 28
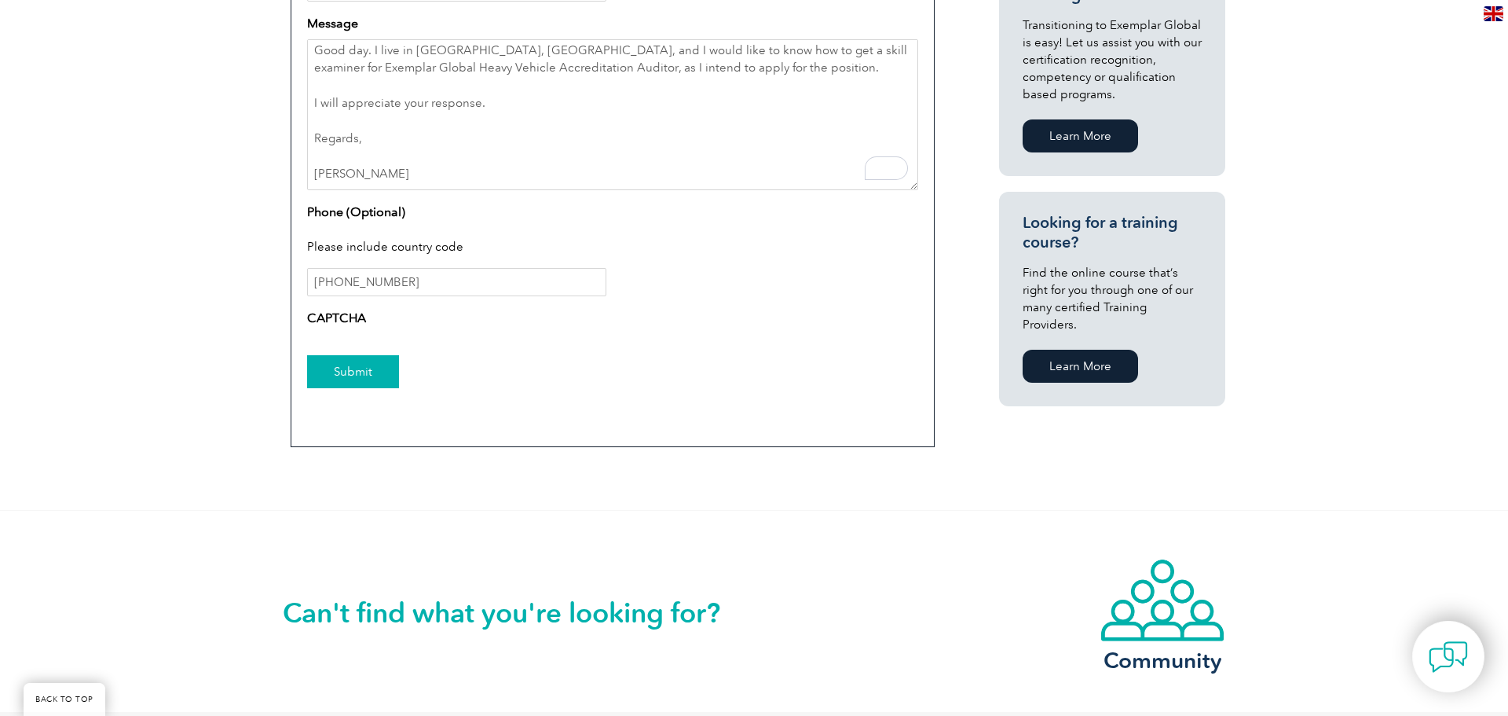
click at [335, 367] on input "Submit" at bounding box center [353, 371] width 92 height 33
click at [362, 370] on input "Submit" at bounding box center [353, 371] width 92 height 33
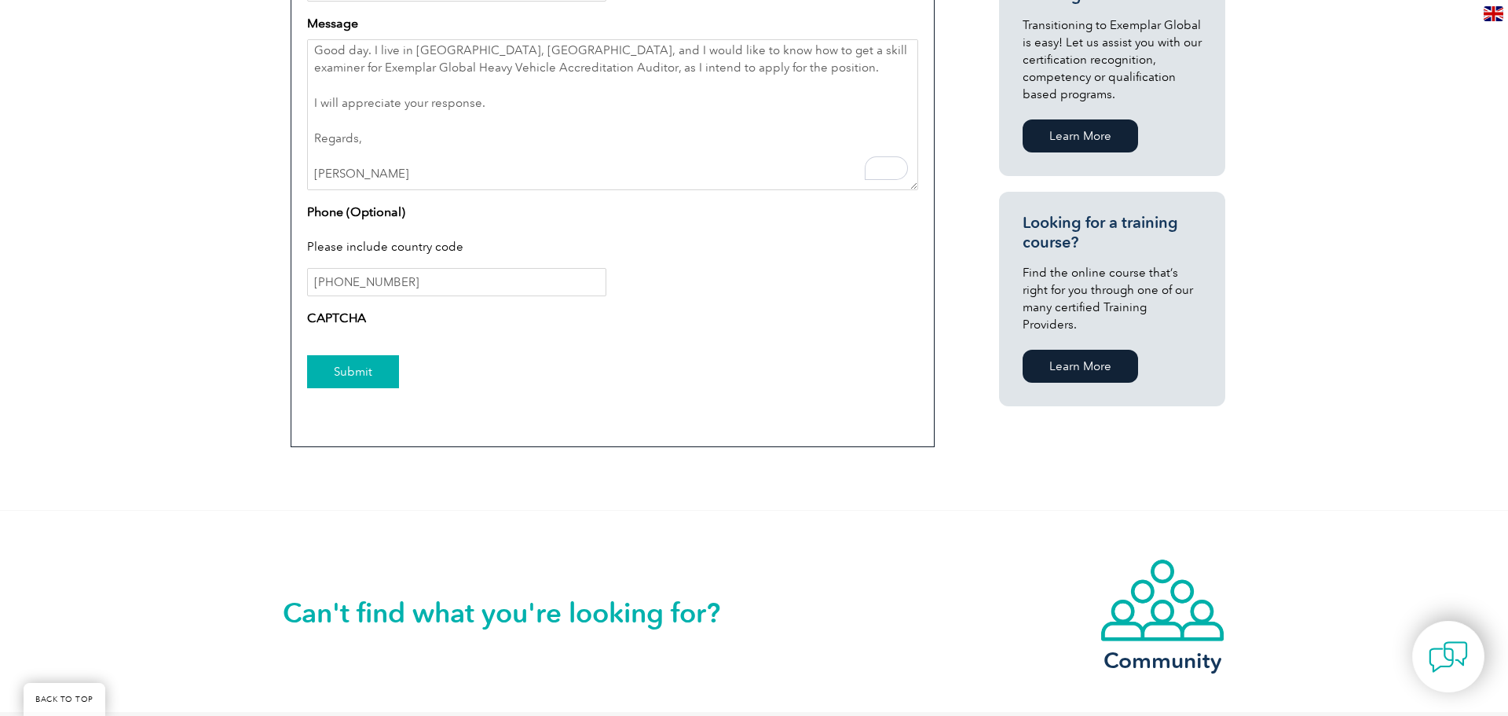
click at [362, 370] on input "Submit" at bounding box center [353, 371] width 92 height 33
click at [419, 279] on input "[PHONE_NUMBER]" at bounding box center [456, 282] width 299 height 28
click at [346, 313] on label "CAPTCHA" at bounding box center [336, 318] width 59 height 19
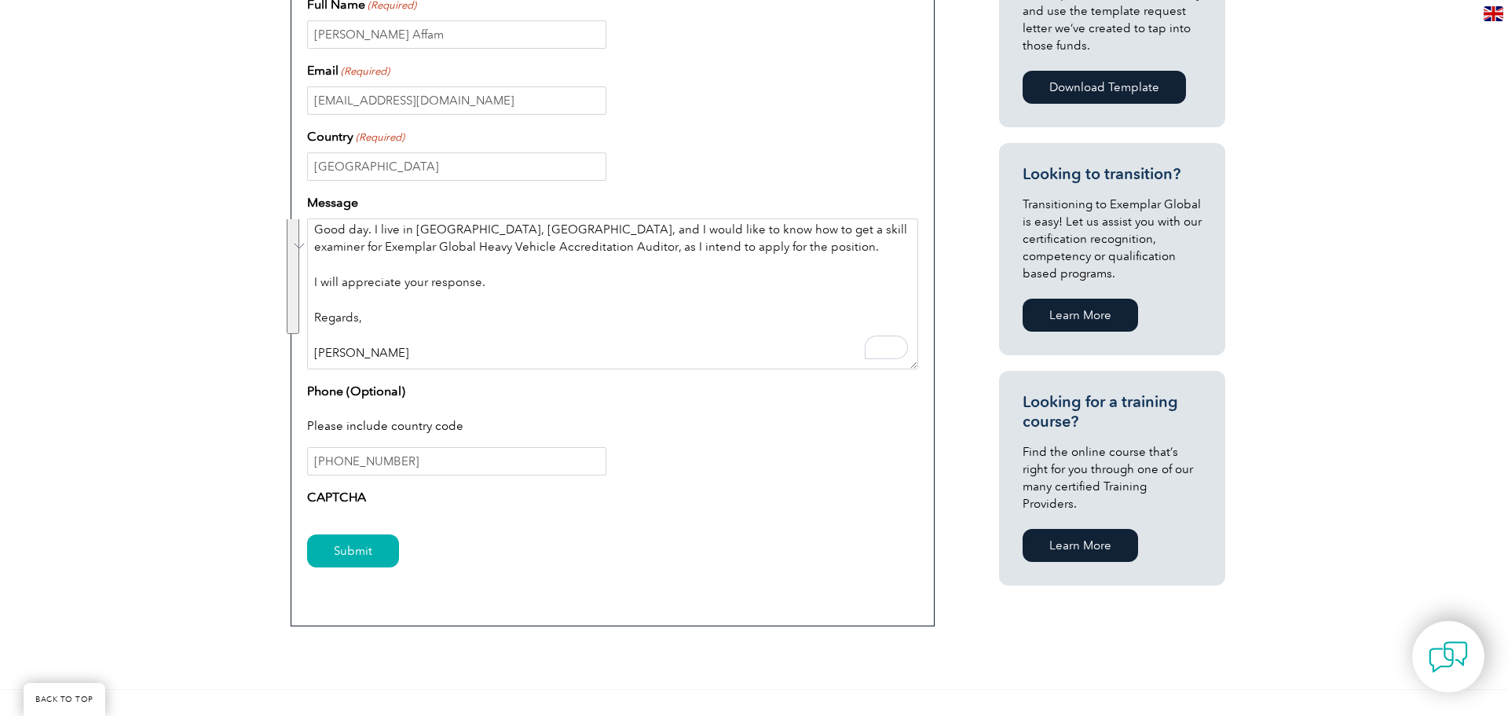
drag, startPoint x: 315, startPoint y: 236, endPoint x: 526, endPoint y: 390, distance: 261.4
click at [570, 414] on div "Enquiry Type – Exemplar Global Certification Enquiries Access & Log In Enquirie…" at bounding box center [612, 181] width 611 height 663
click at [420, 102] on input "[EMAIL_ADDRESS][DOMAIN_NAME]" at bounding box center [456, 100] width 299 height 28
drag, startPoint x: 702, startPoint y: 119, endPoint x: 723, endPoint y: 147, distance: 34.9
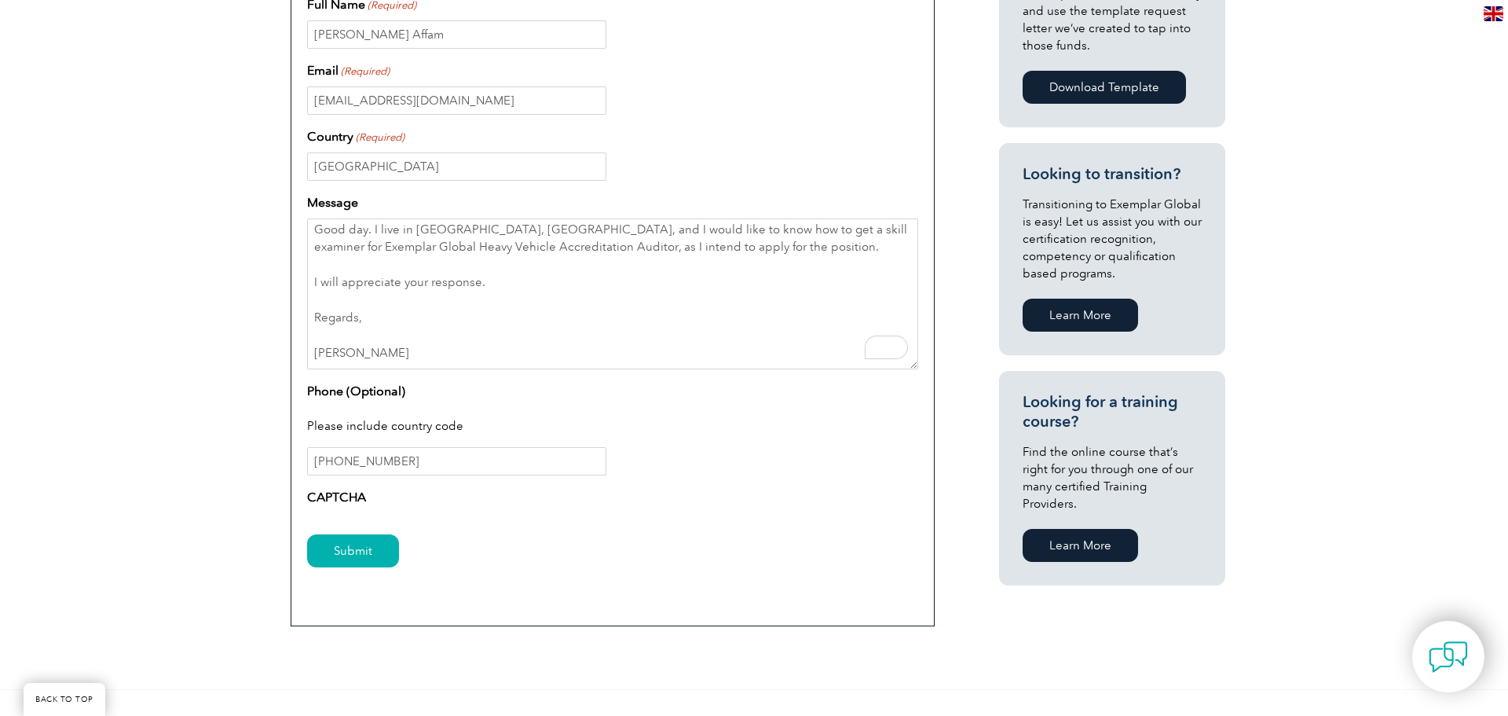
click at [705, 120] on div "Enquiry Type – Exemplar Global Certification Enquiries Access & Log In Enquirie…" at bounding box center [612, 181] width 611 height 663
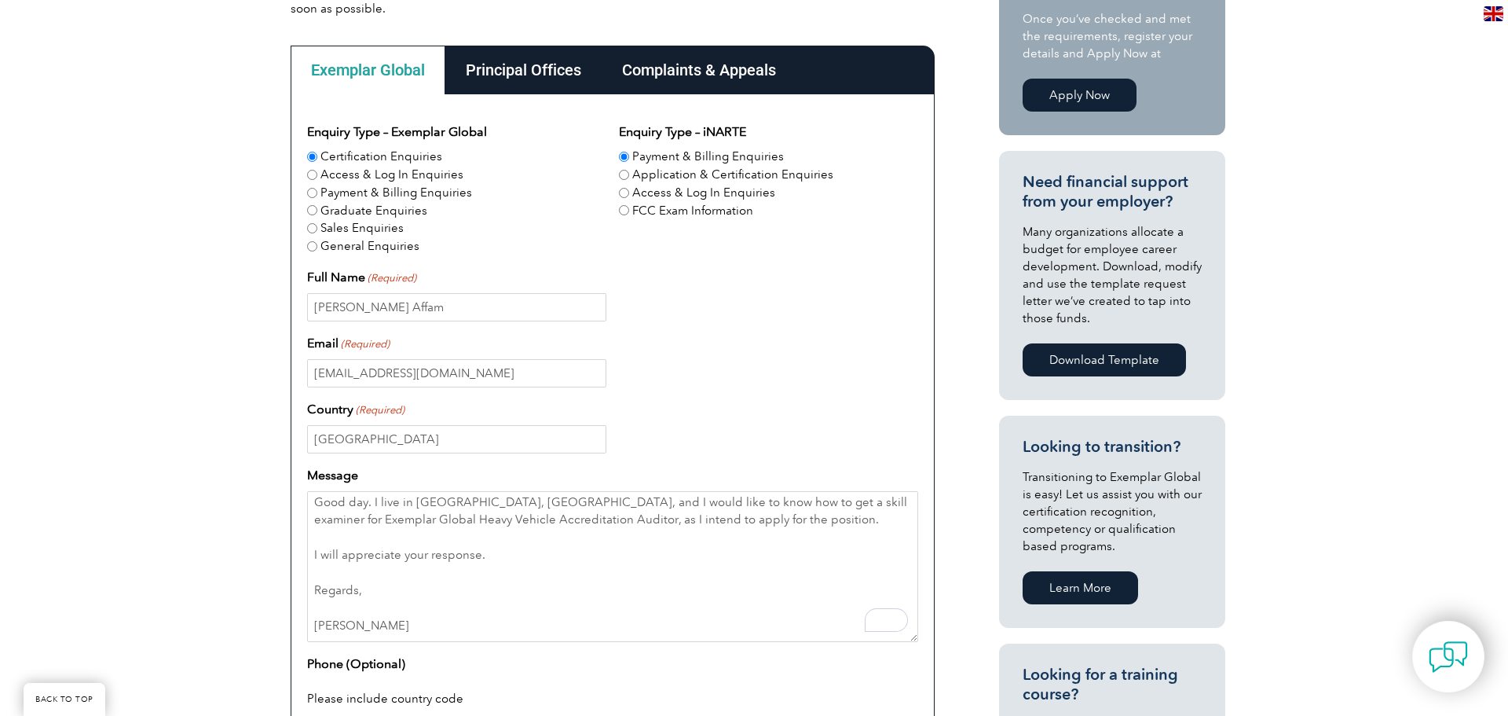
click at [504, 75] on div "Principal Offices" at bounding box center [523, 70] width 156 height 49
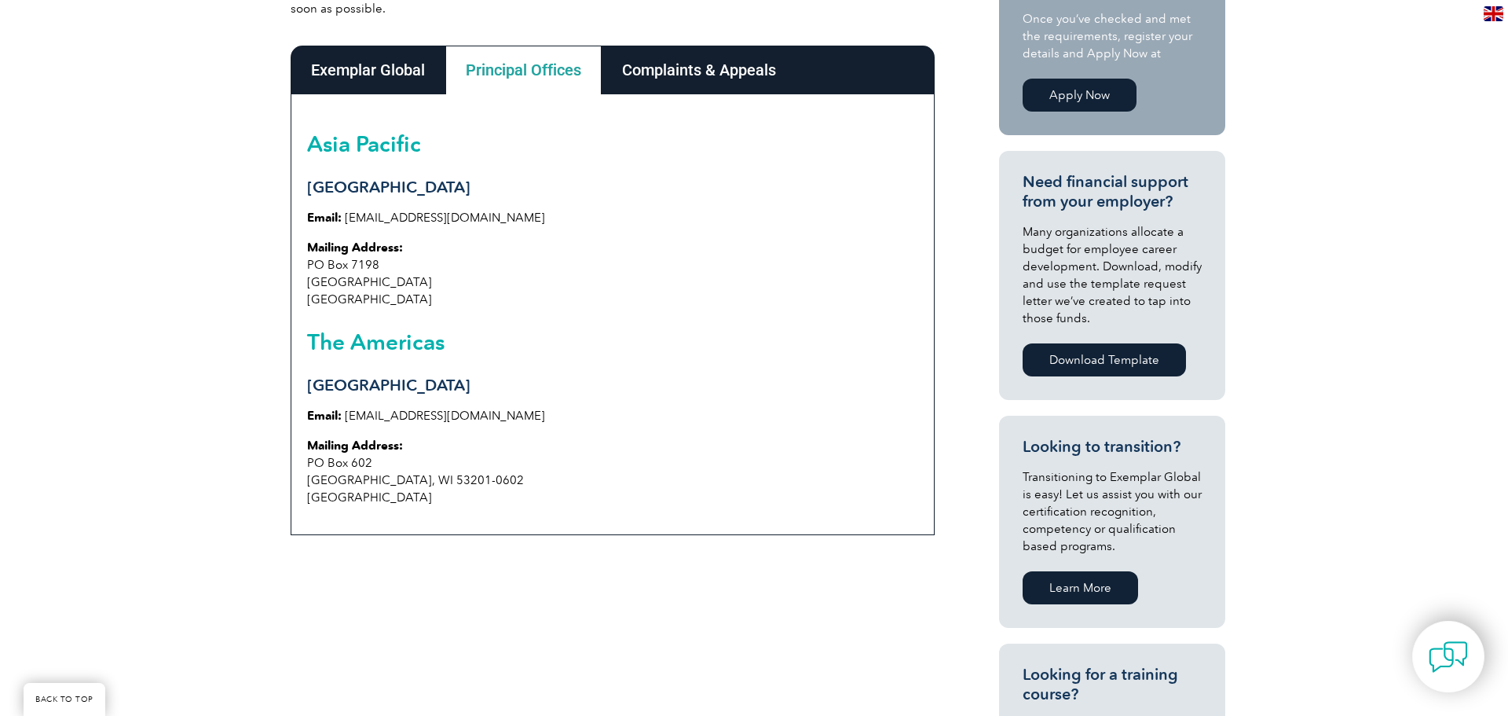
click at [754, 72] on div "Complaints & Appeals" at bounding box center [699, 70] width 195 height 49
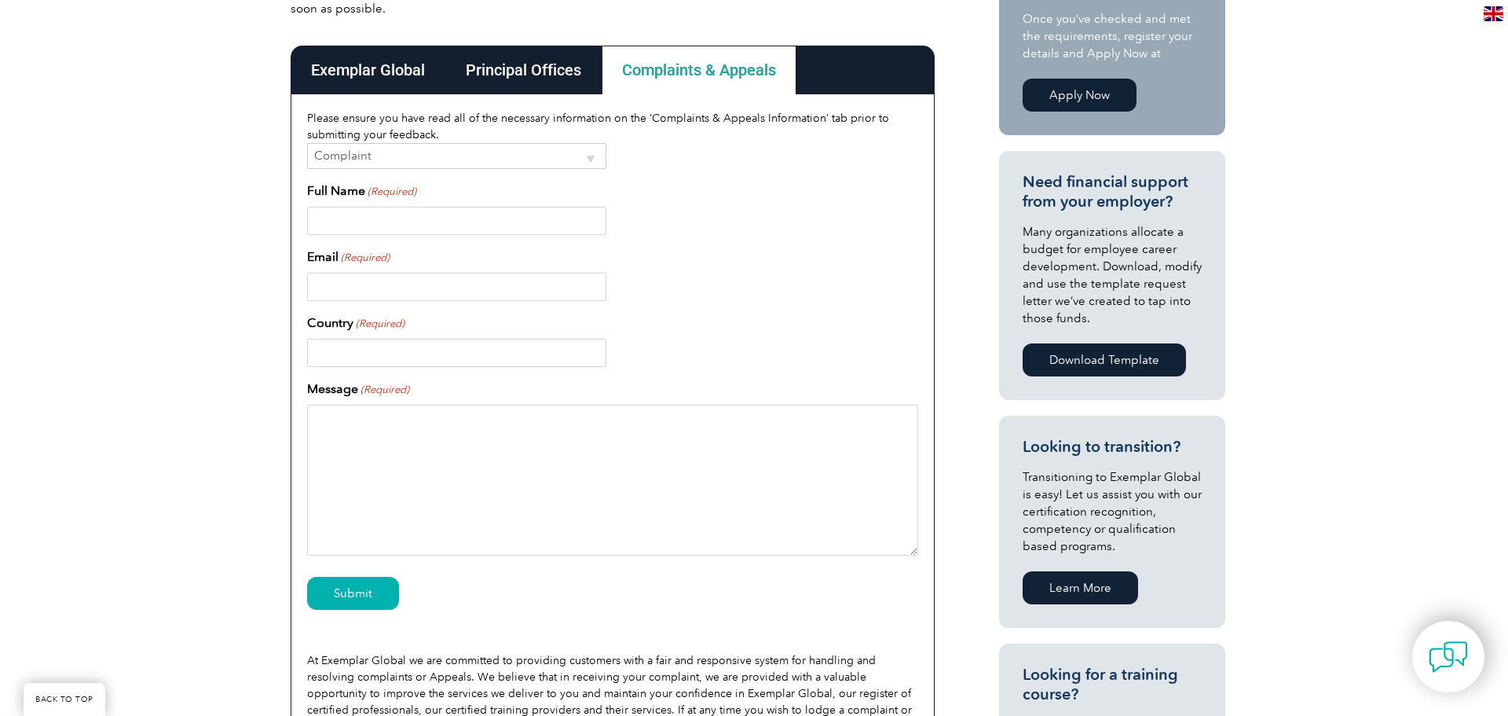
click at [375, 76] on div "Exemplar Global" at bounding box center [368, 70] width 155 height 49
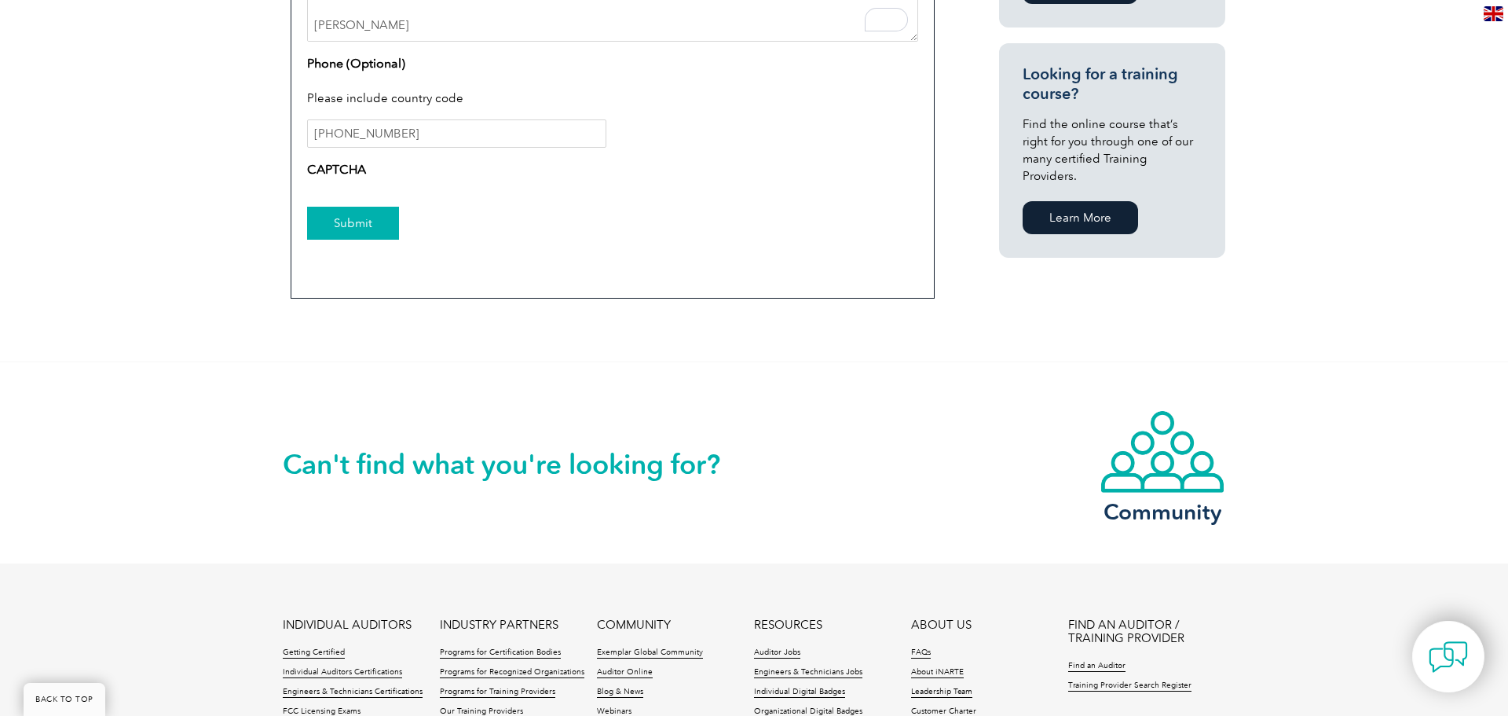
drag, startPoint x: 361, startPoint y: 216, endPoint x: 395, endPoint y: 212, distance: 34.8
click at [361, 215] on input "Submit" at bounding box center [353, 223] width 92 height 33
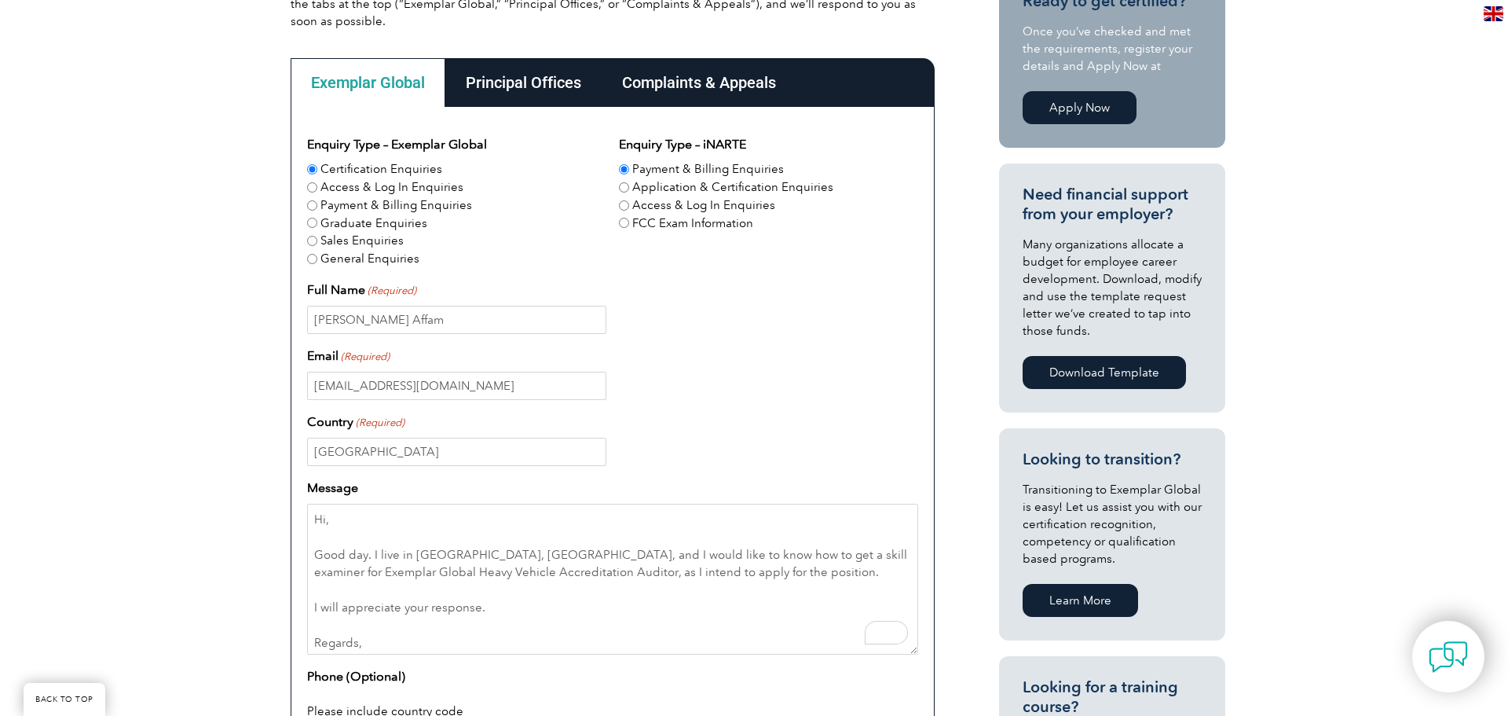
drag, startPoint x: 722, startPoint y: 79, endPoint x: 745, endPoint y: 104, distance: 34.5
click at [723, 79] on div "Complaints & Appeals" at bounding box center [699, 82] width 195 height 49
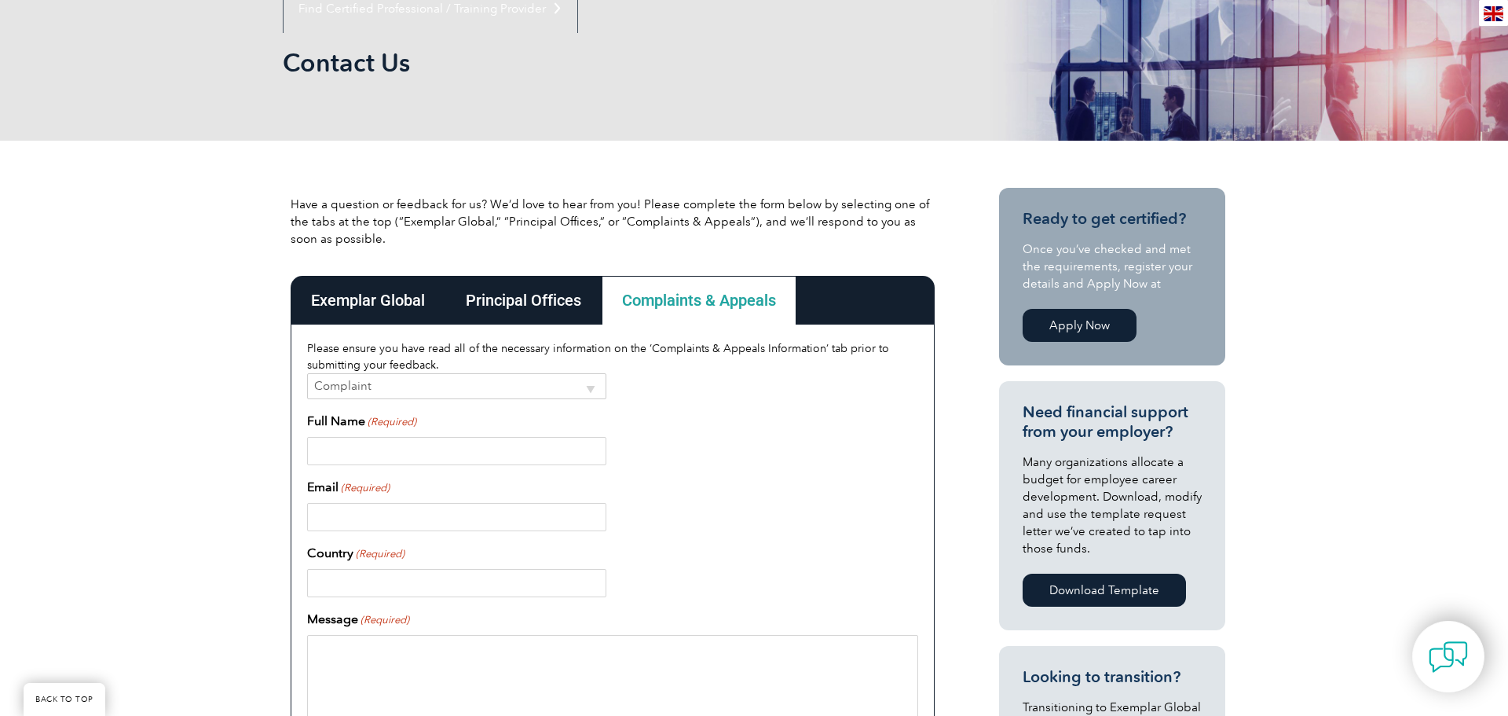
scroll to position [182, 0]
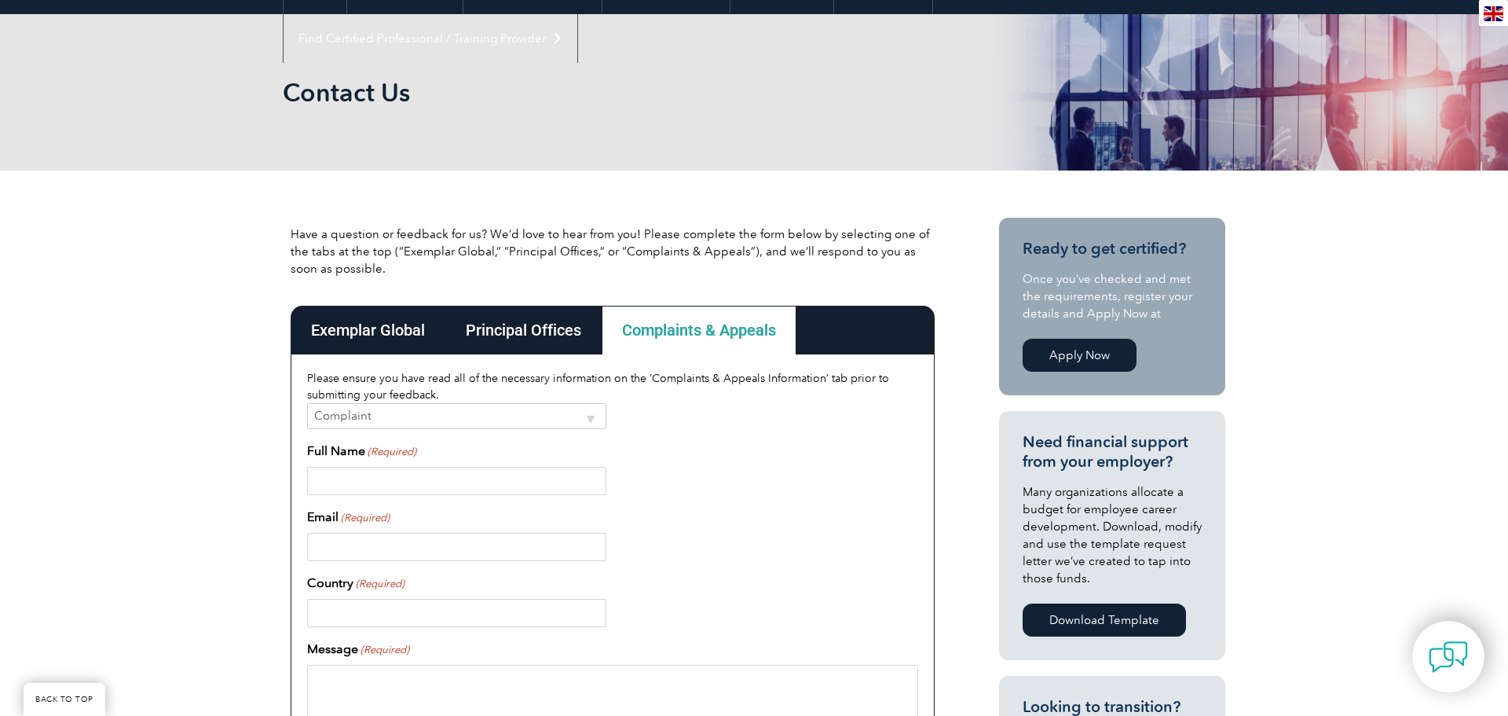
click at [524, 331] on div "Principal Offices" at bounding box center [523, 330] width 156 height 49
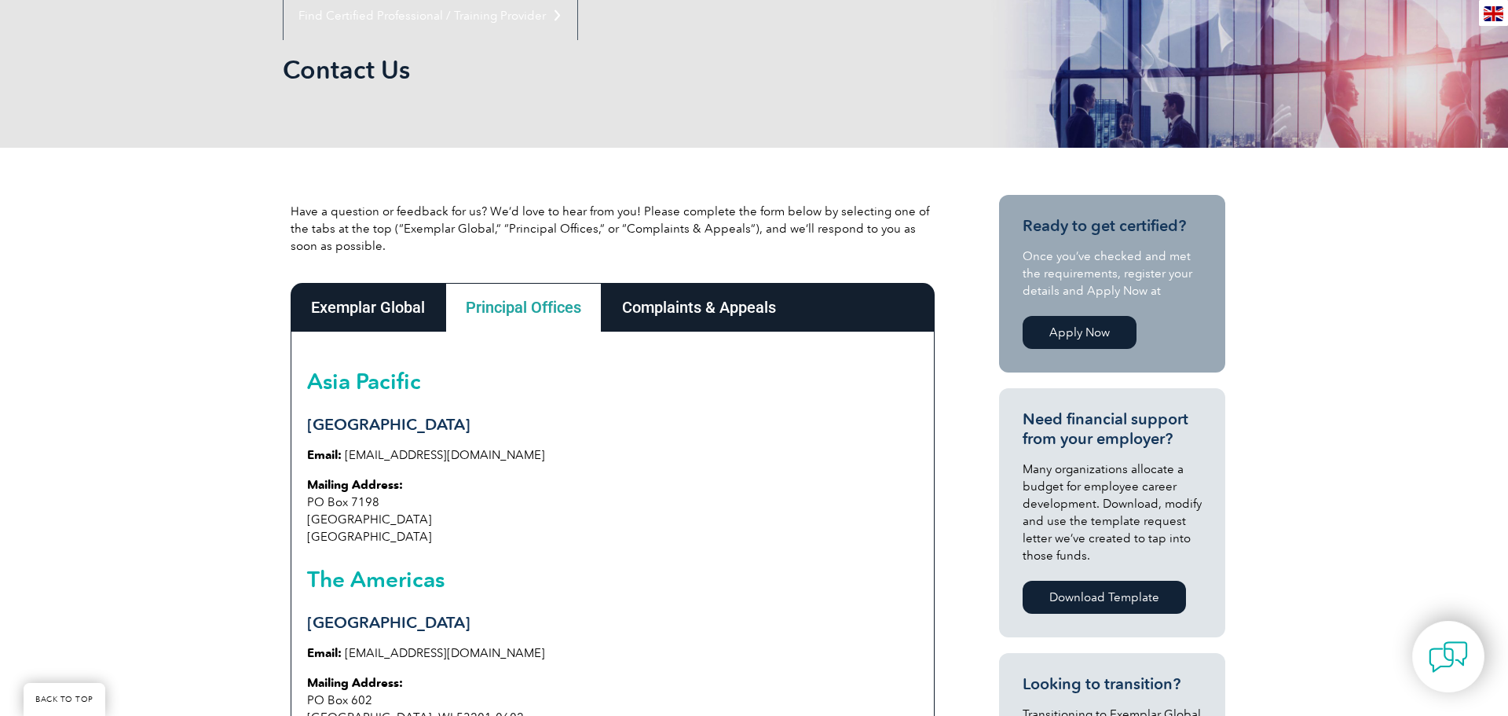
scroll to position [206, 0]
drag, startPoint x: 486, startPoint y: 455, endPoint x: 358, endPoint y: 449, distance: 128.2
click at [357, 449] on p "Email: [EMAIL_ADDRESS][DOMAIN_NAME]" at bounding box center [612, 453] width 611 height 17
click at [654, 445] on p "Email: [EMAIL_ADDRESS][DOMAIN_NAME]" at bounding box center [612, 453] width 611 height 17
click at [369, 421] on h3 "[GEOGRAPHIC_DATA]" at bounding box center [612, 424] width 611 height 20
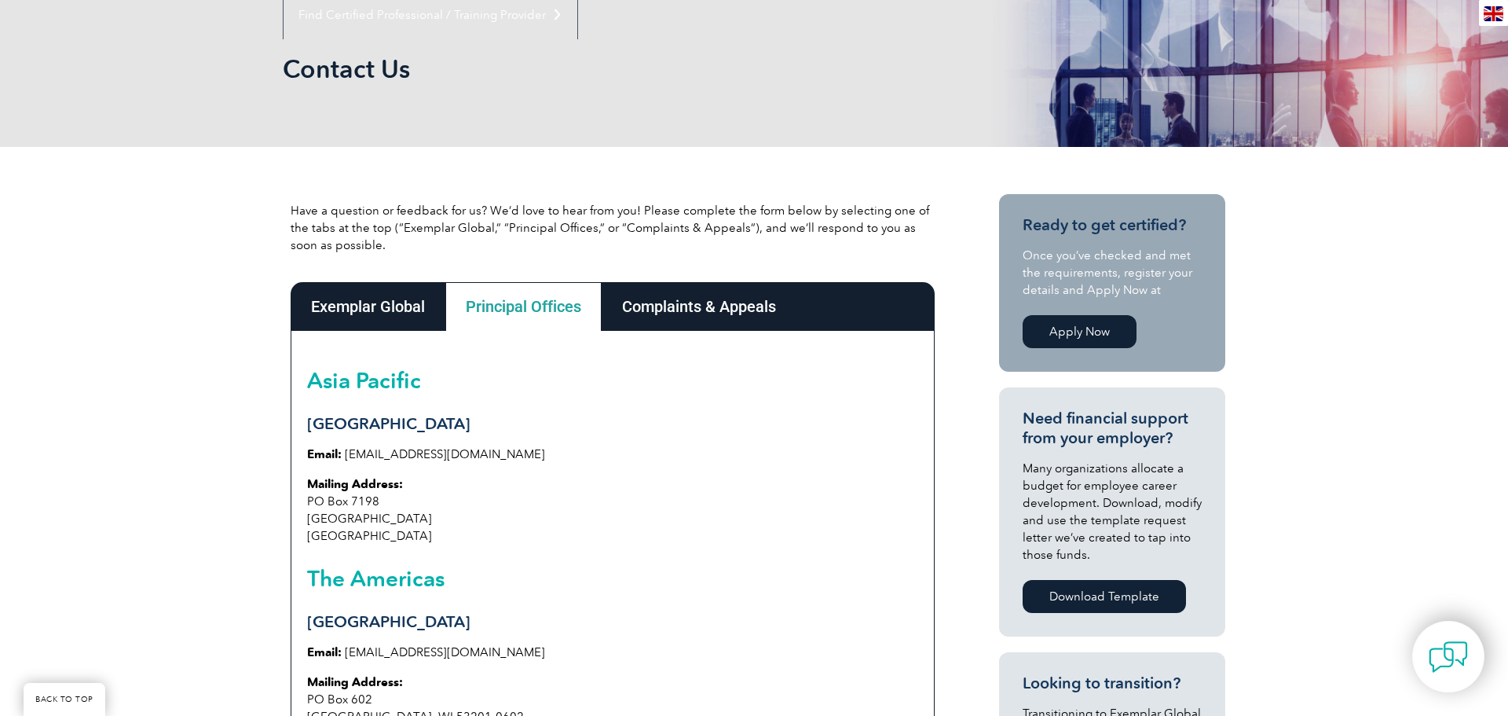
drag, startPoint x: 347, startPoint y: 441, endPoint x: 345, endPoint y: 452, distance: 11.2
click at [345, 452] on div "[GEOGRAPHIC_DATA] Email: [EMAIL_ADDRESS][DOMAIN_NAME] Mailing Address: [STREET_…" at bounding box center [613, 551] width 644 height 441
drag, startPoint x: 345, startPoint y: 452, endPoint x: 543, endPoint y: 455, distance: 198.0
click at [539, 456] on p "Email: [EMAIL_ADDRESS][DOMAIN_NAME]" at bounding box center [612, 453] width 611 height 17
click at [536, 453] on p "Email: [EMAIL_ADDRESS][DOMAIN_NAME]" at bounding box center [612, 453] width 611 height 17
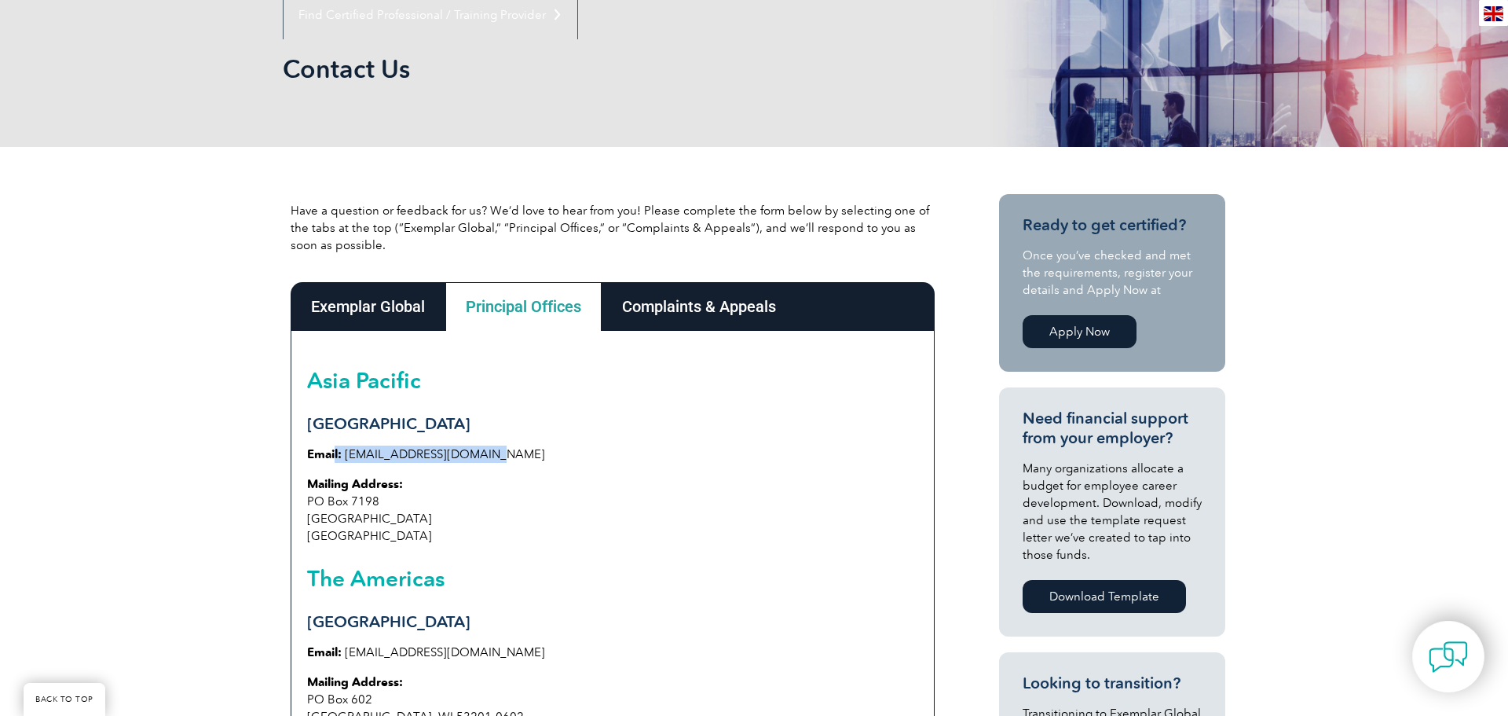
drag, startPoint x: 500, startPoint y: 454, endPoint x: 341, endPoint y: 449, distance: 159.5
click at [335, 451] on p "Email: [EMAIL_ADDRESS][DOMAIN_NAME]" at bounding box center [612, 453] width 611 height 17
copy p "l: [EMAIL_ADDRESS][DOMAIN_NAME]"
click at [802, 529] on p "Mailing Address: [STREET_ADDRESS]" at bounding box center [612, 509] width 611 height 69
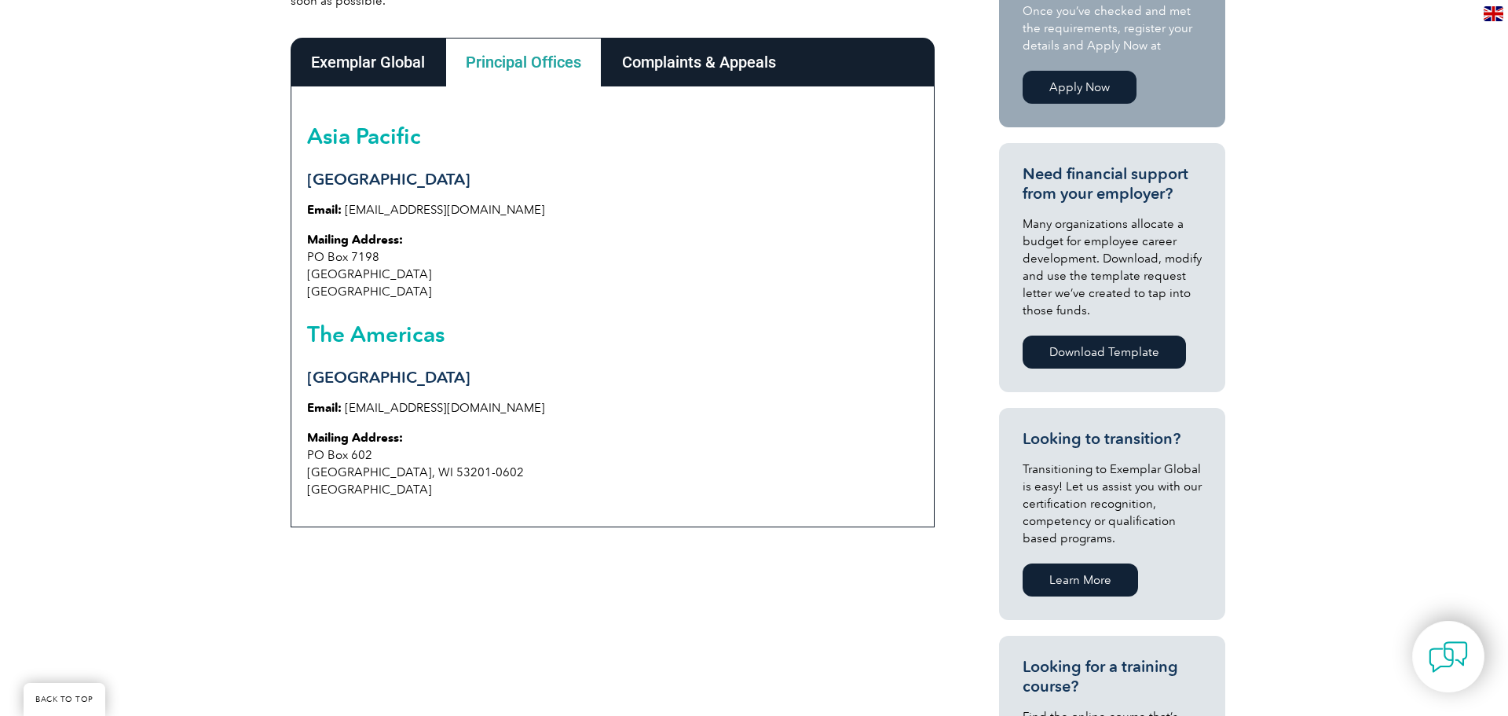
scroll to position [282, 0]
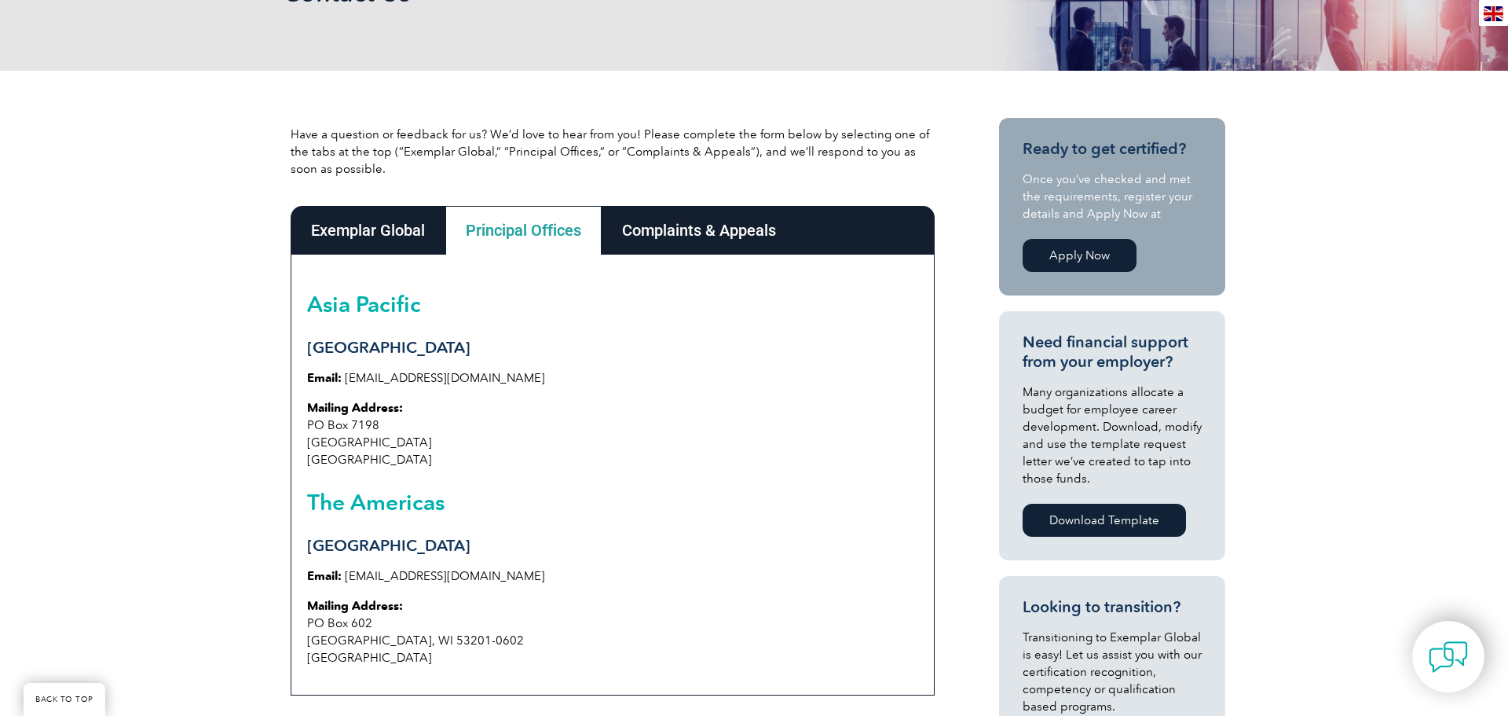
click at [356, 226] on div "Exemplar Global" at bounding box center [368, 230] width 155 height 49
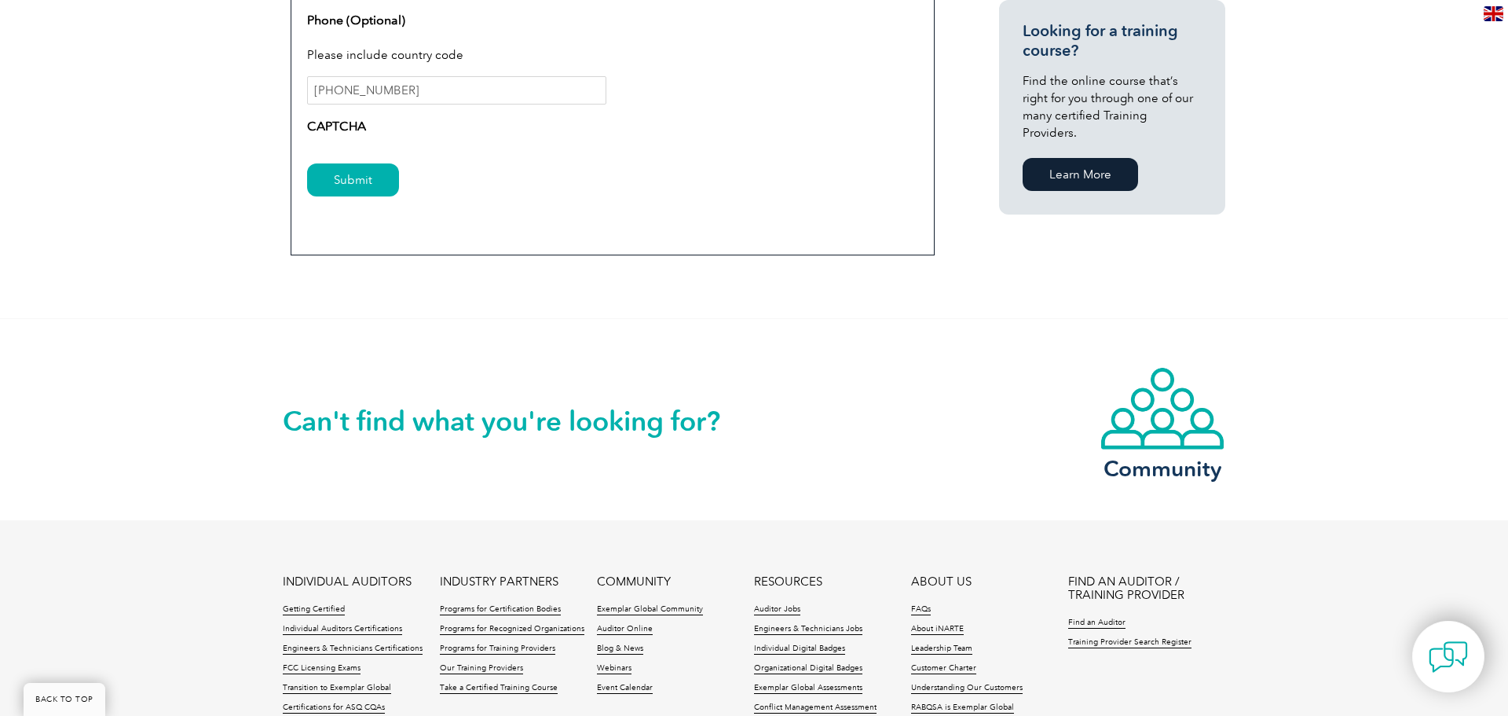
scroll to position [1084, 0]
drag, startPoint x: 364, startPoint y: 195, endPoint x: 357, endPoint y: 182, distance: 14.4
click at [360, 185] on input "Submit" at bounding box center [353, 181] width 92 height 33
click at [355, 177] on input "Submit" at bounding box center [353, 181] width 92 height 33
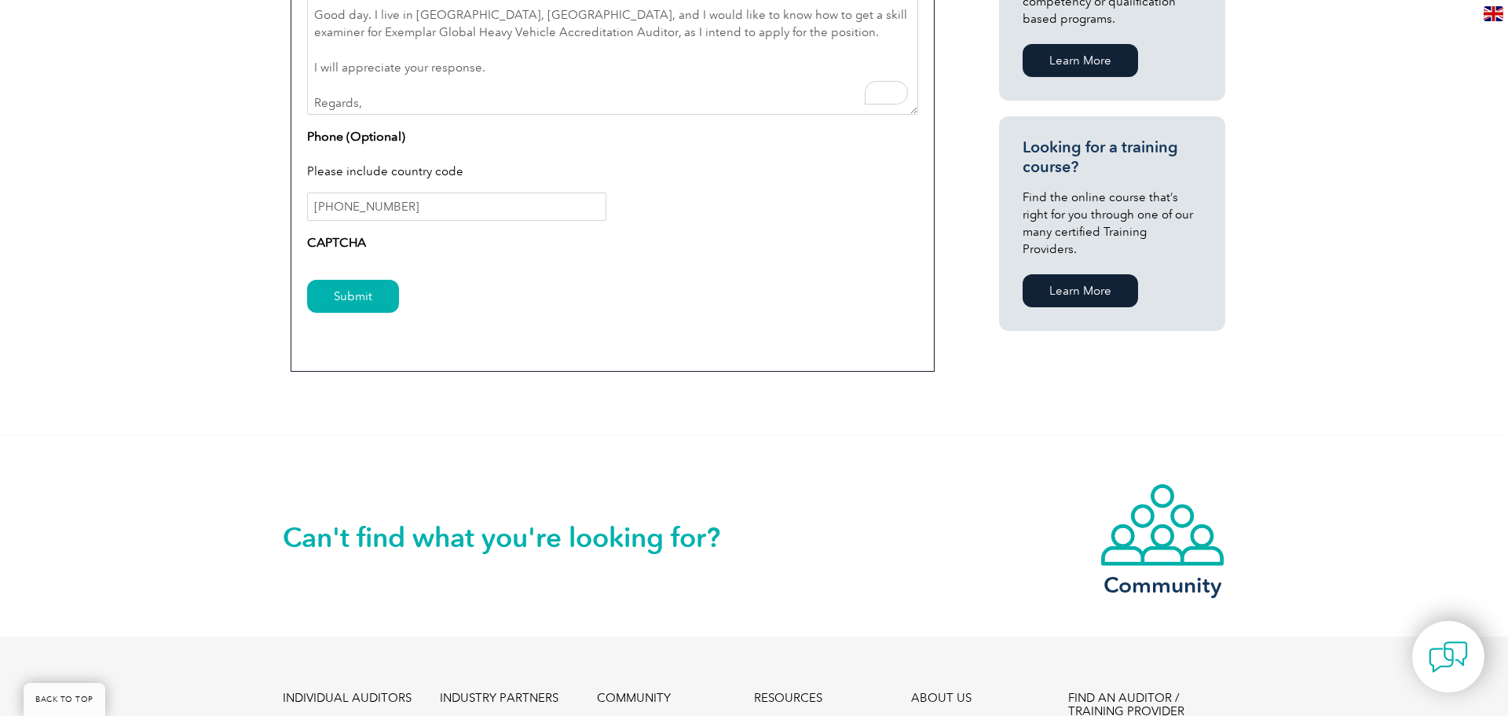
scroll to position [962, 0]
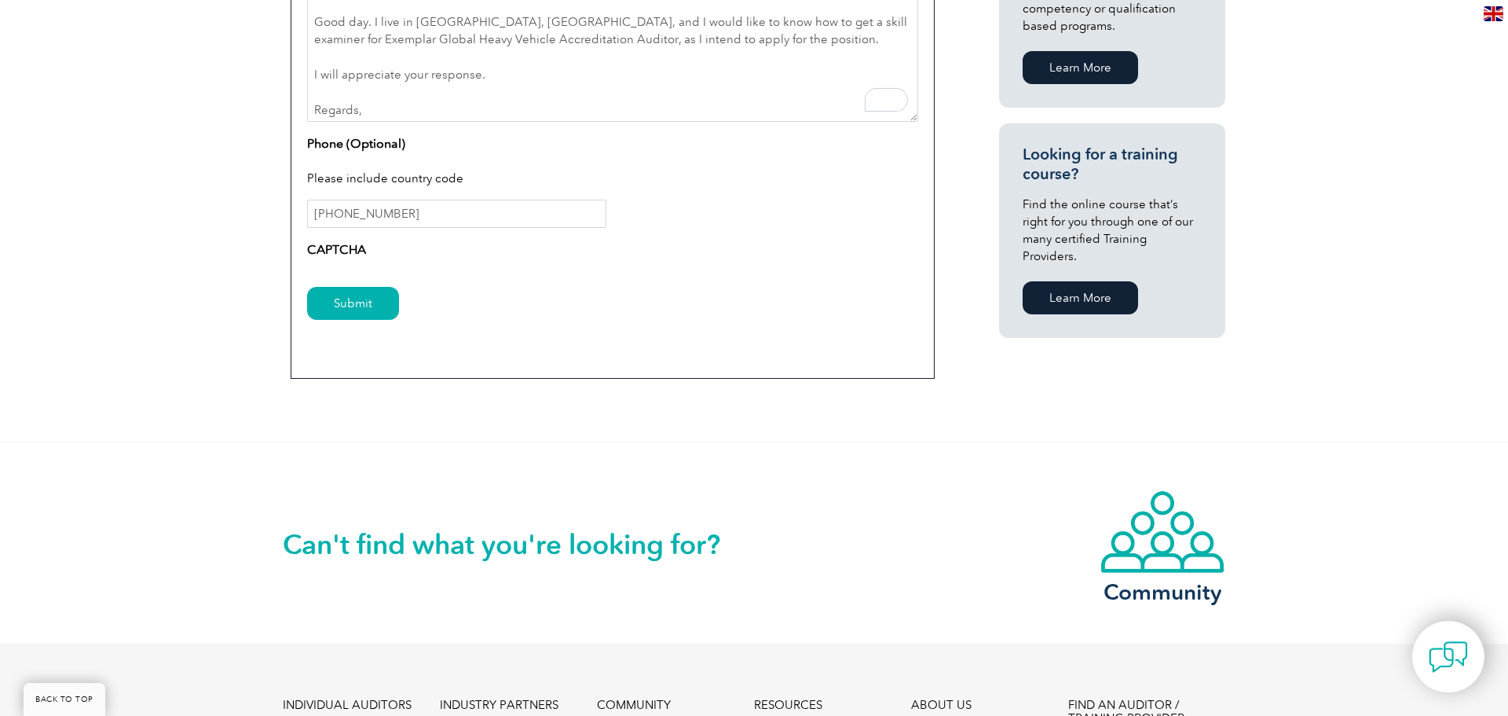
click at [338, 247] on label "CAPTCHA" at bounding box center [336, 249] width 59 height 19
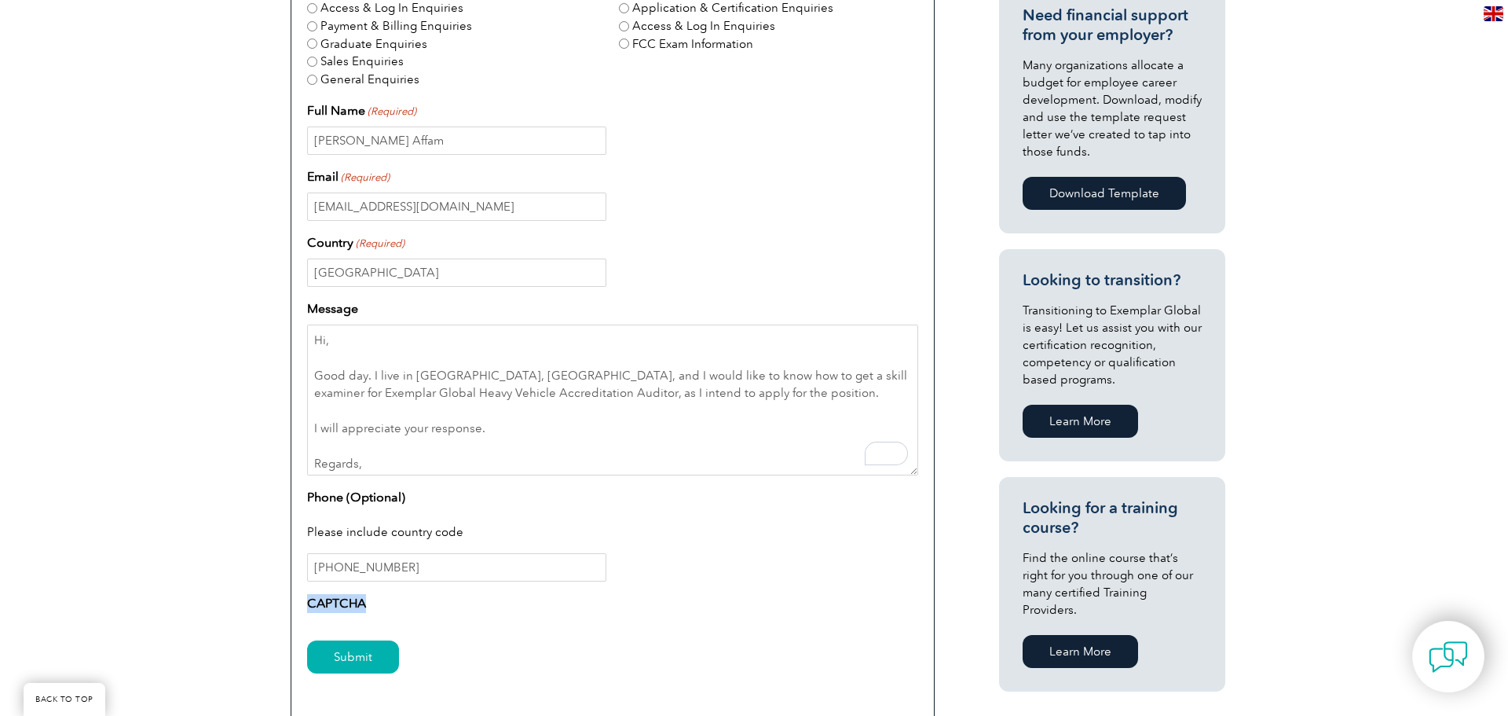
scroll to position [0, 0]
